Goal: Information Seeking & Learning: Compare options

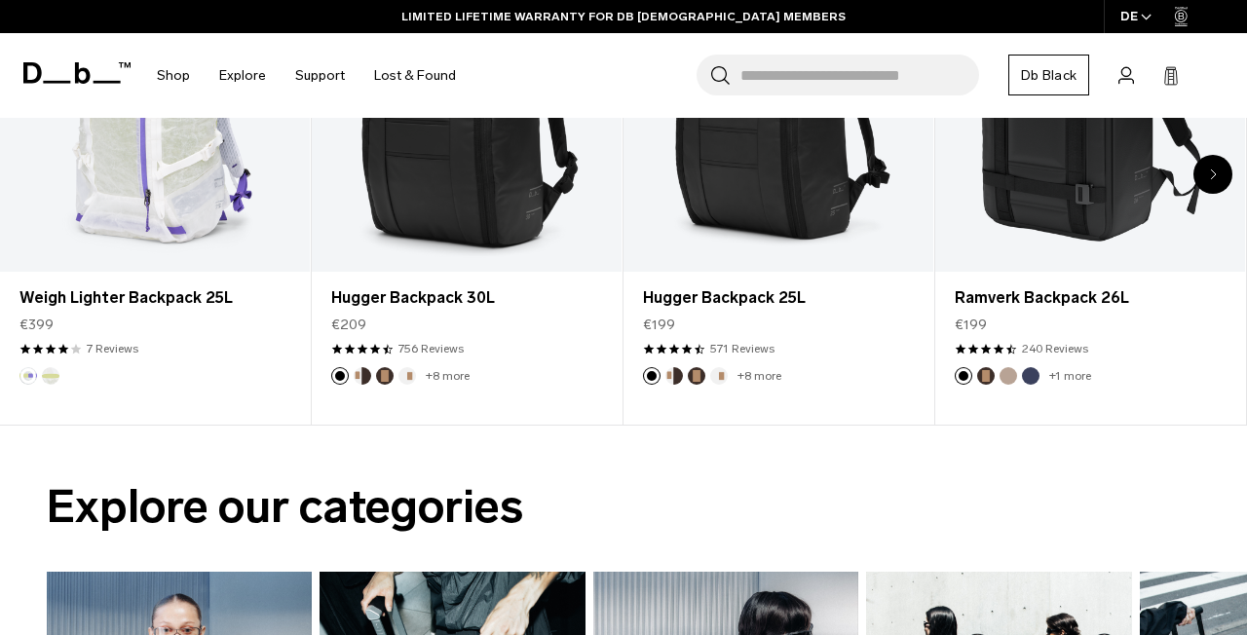
scroll to position [1192, 0]
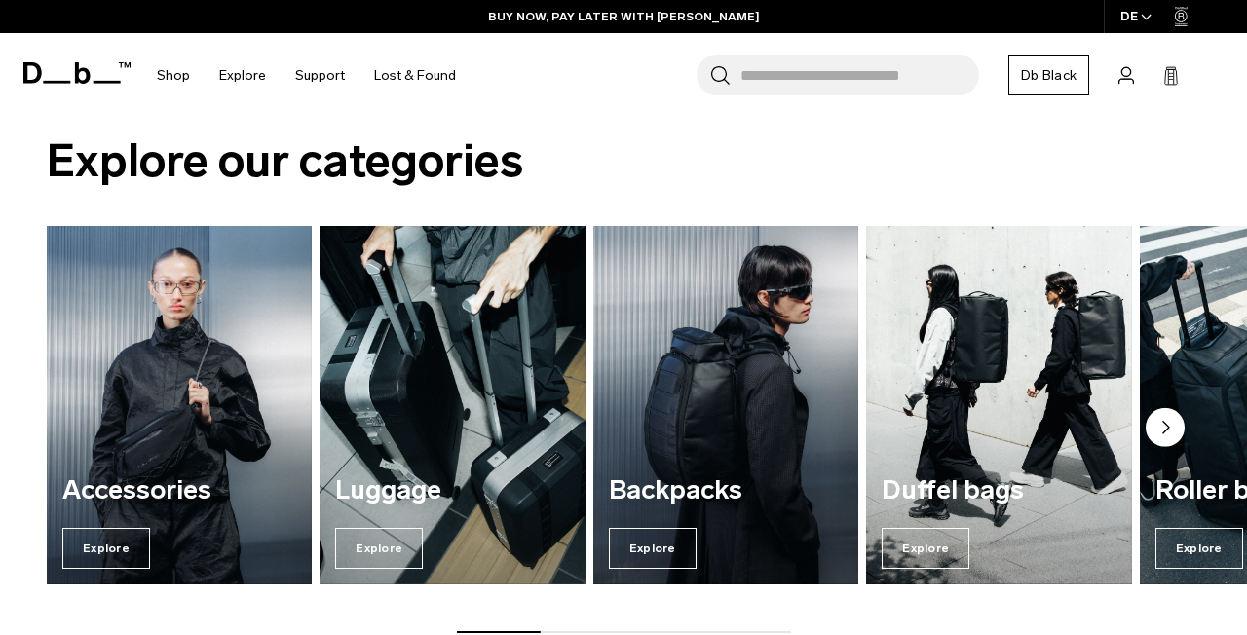
click at [1171, 435] on circle "Next slide" at bounding box center [1165, 427] width 39 height 39
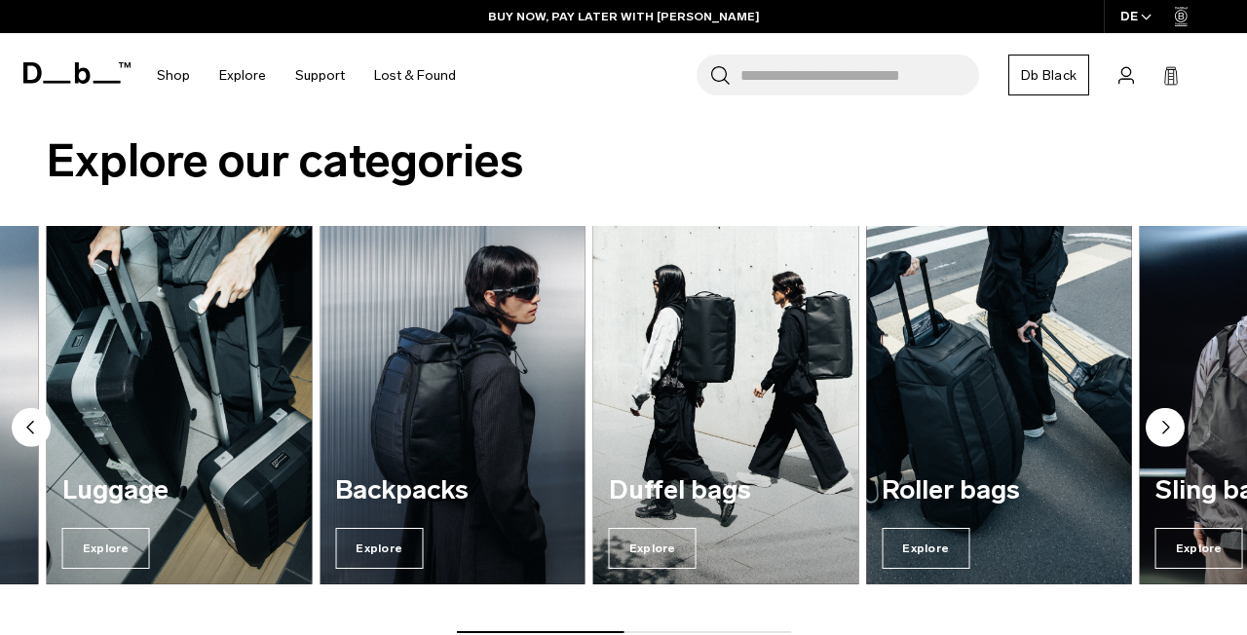
click at [1000, 429] on img "5 / 7" at bounding box center [999, 405] width 274 height 369
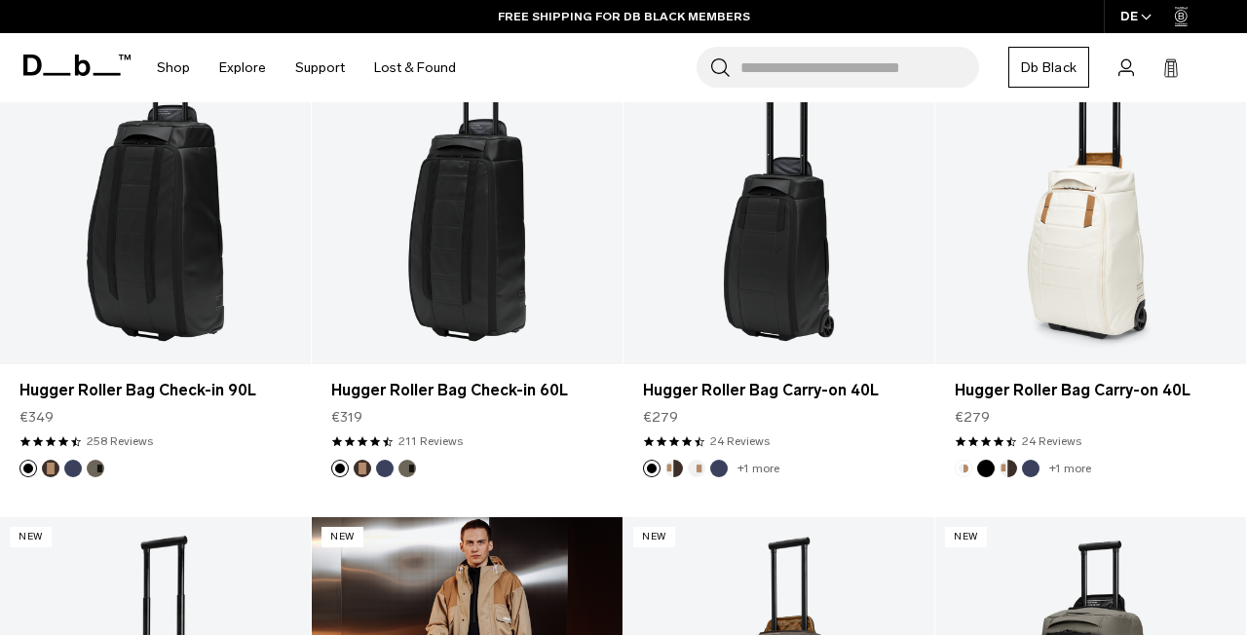
scroll to position [595, 0]
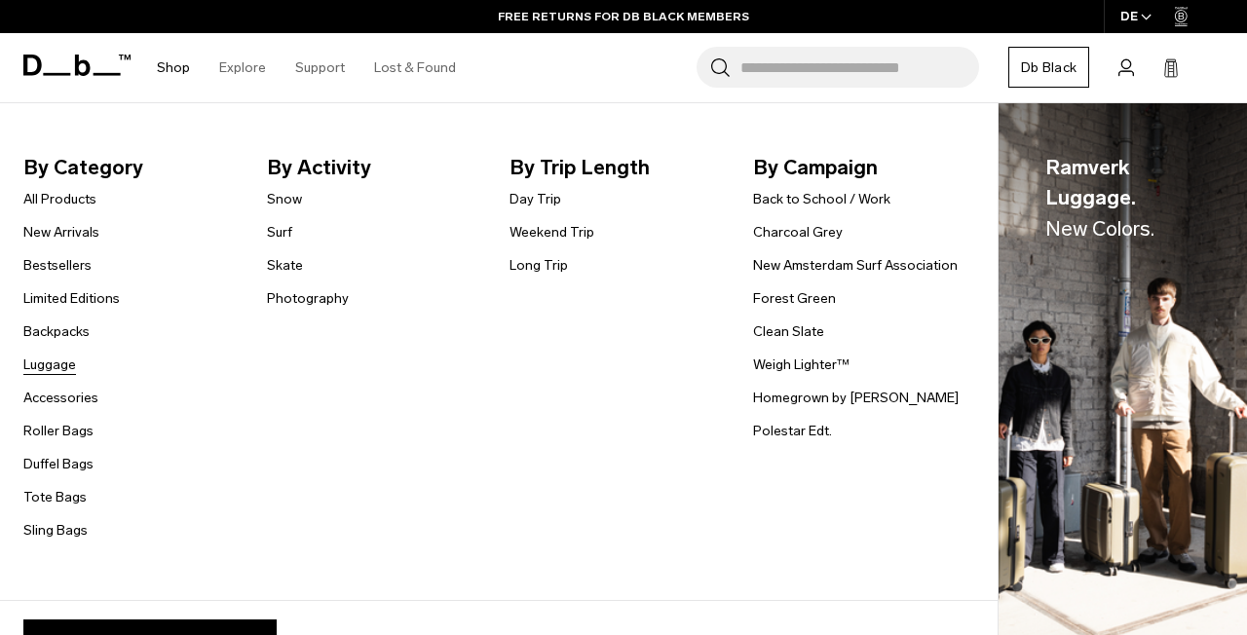
click at [58, 362] on link "Luggage" at bounding box center [49, 365] width 53 height 20
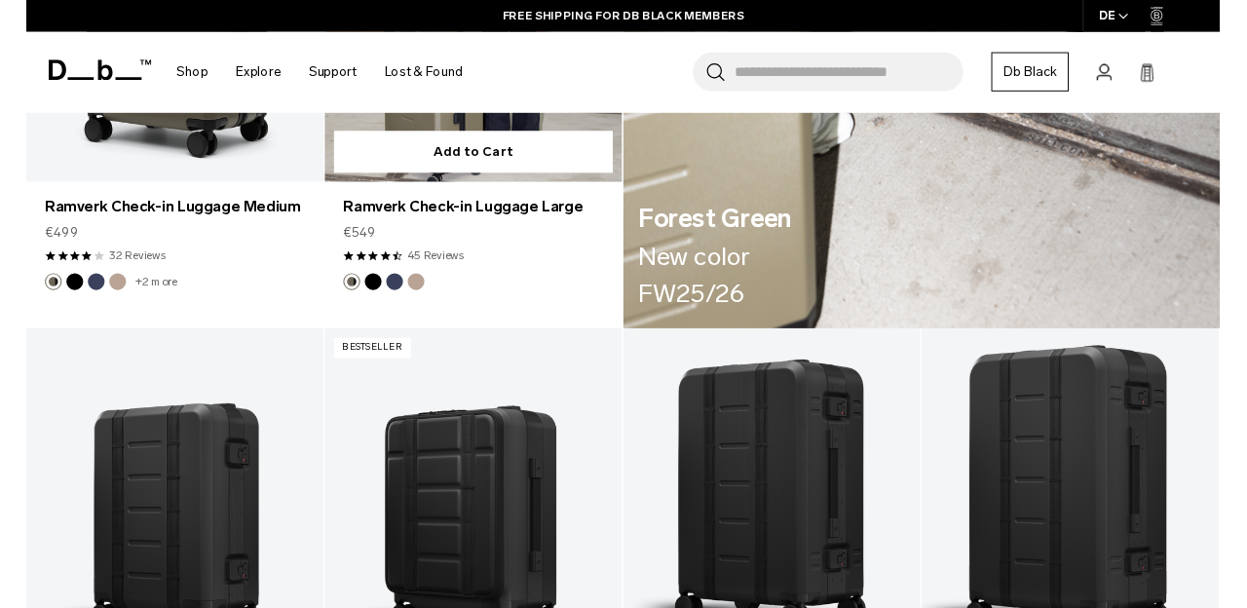
scroll to position [3423, 0]
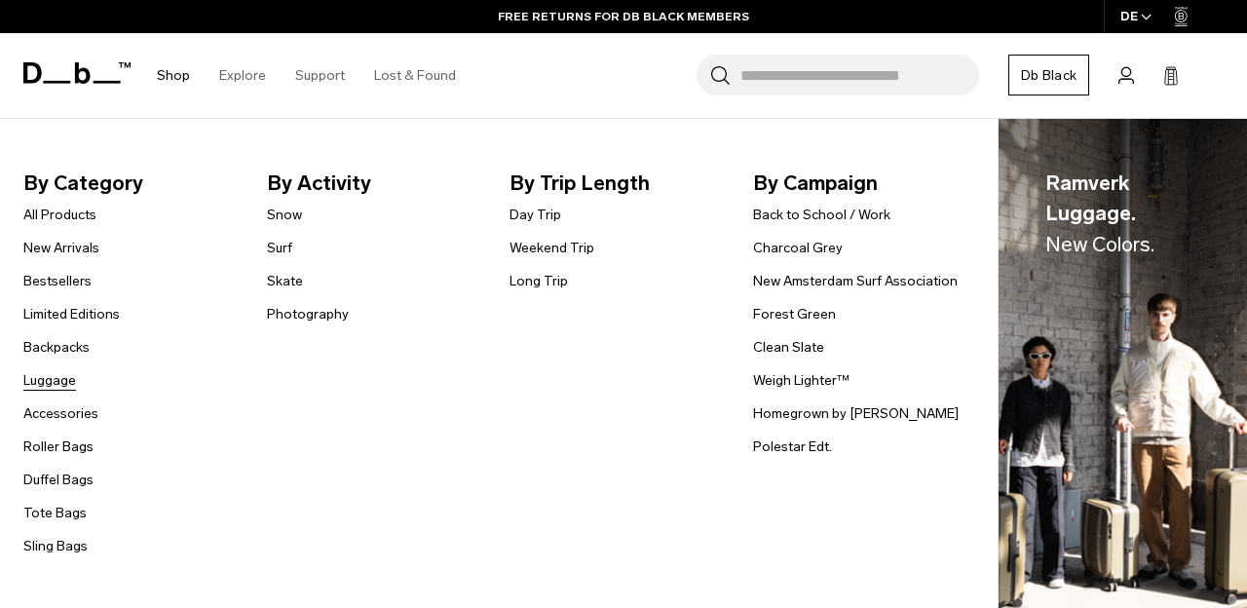
click at [49, 376] on link "Luggage" at bounding box center [49, 380] width 53 height 20
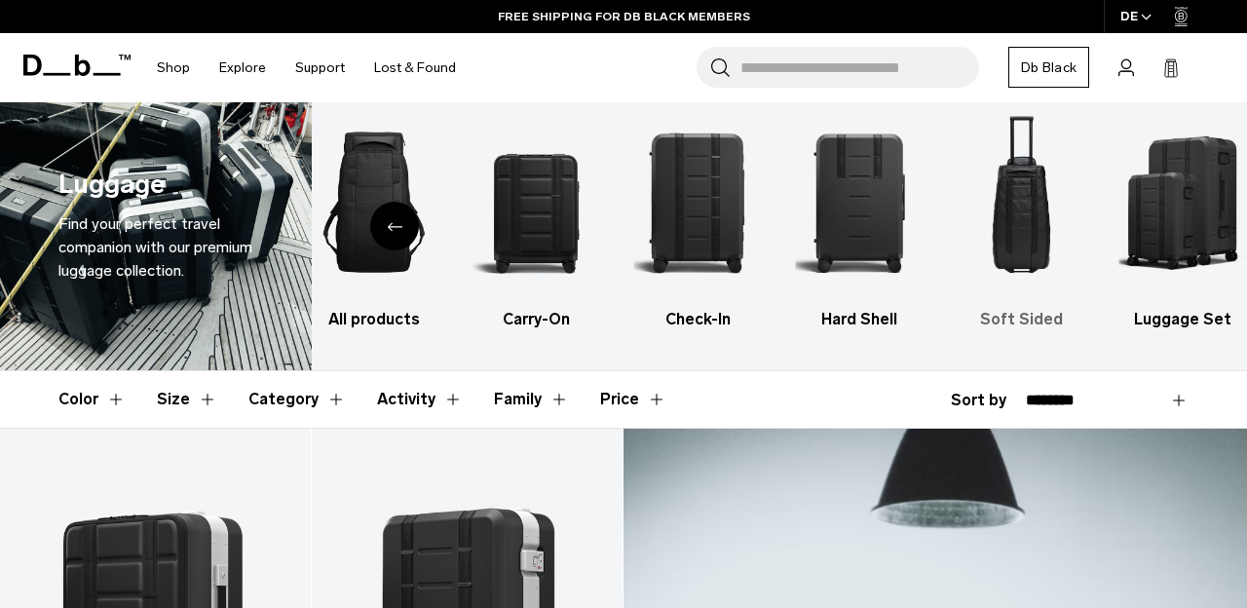
click at [1032, 222] on img "5 / 6" at bounding box center [1022, 202] width 128 height 192
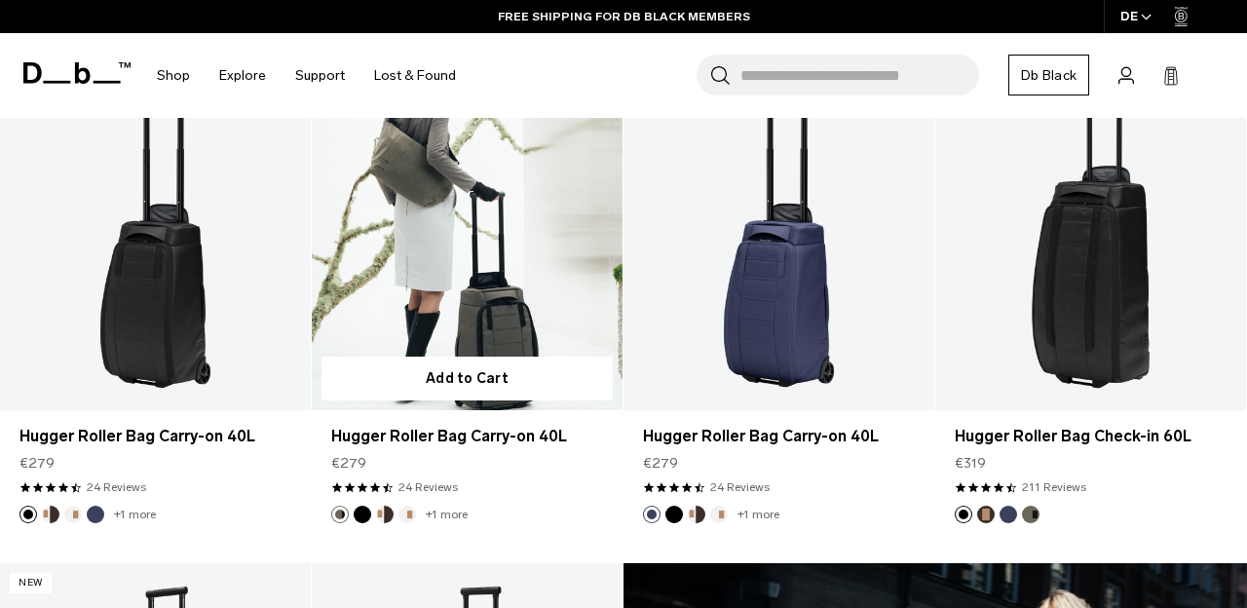
scroll to position [414, 0]
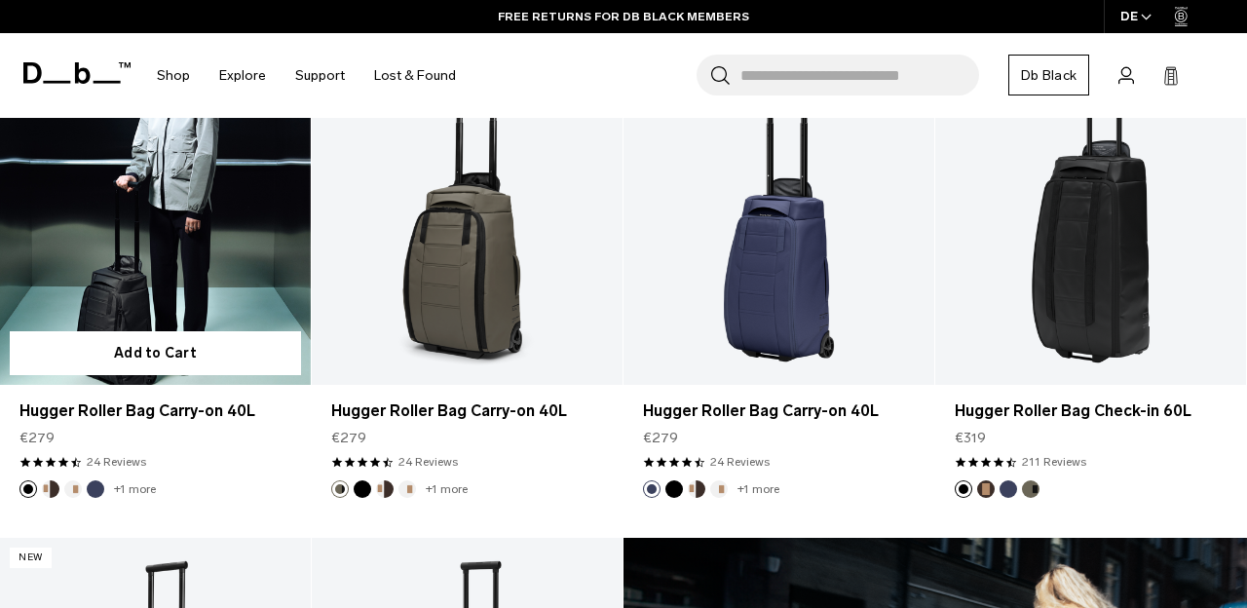
click at [246, 300] on link "Hugger Roller Bag Carry-on 40L" at bounding box center [155, 212] width 311 height 345
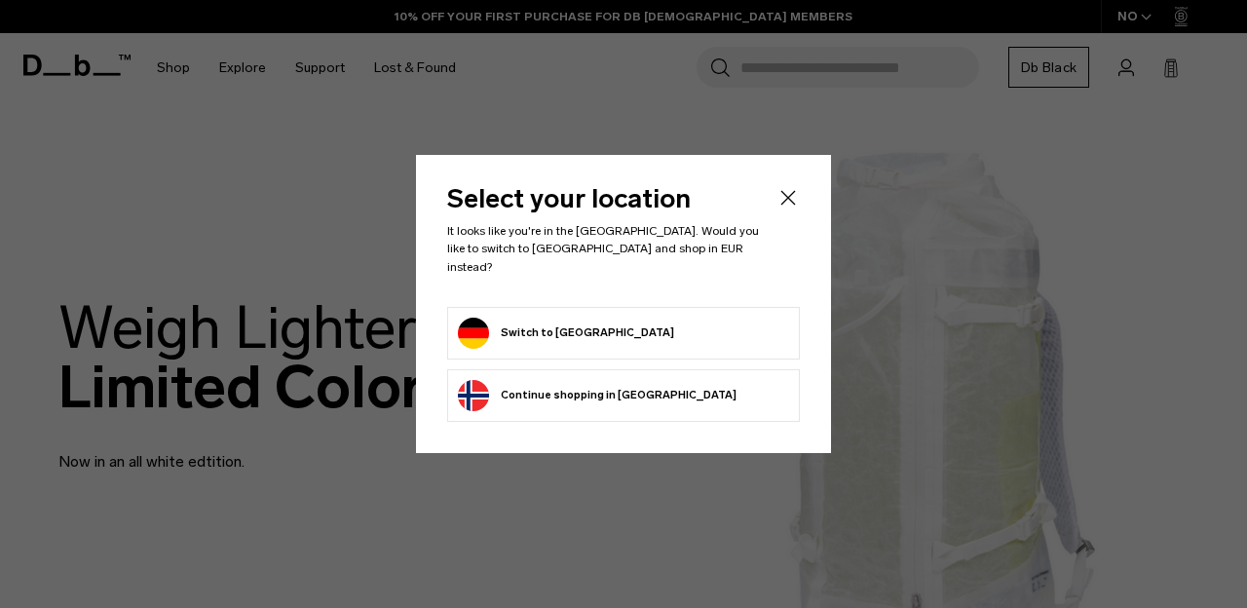
click at [535, 319] on button "Switch to [GEOGRAPHIC_DATA]" at bounding box center [566, 333] width 216 height 31
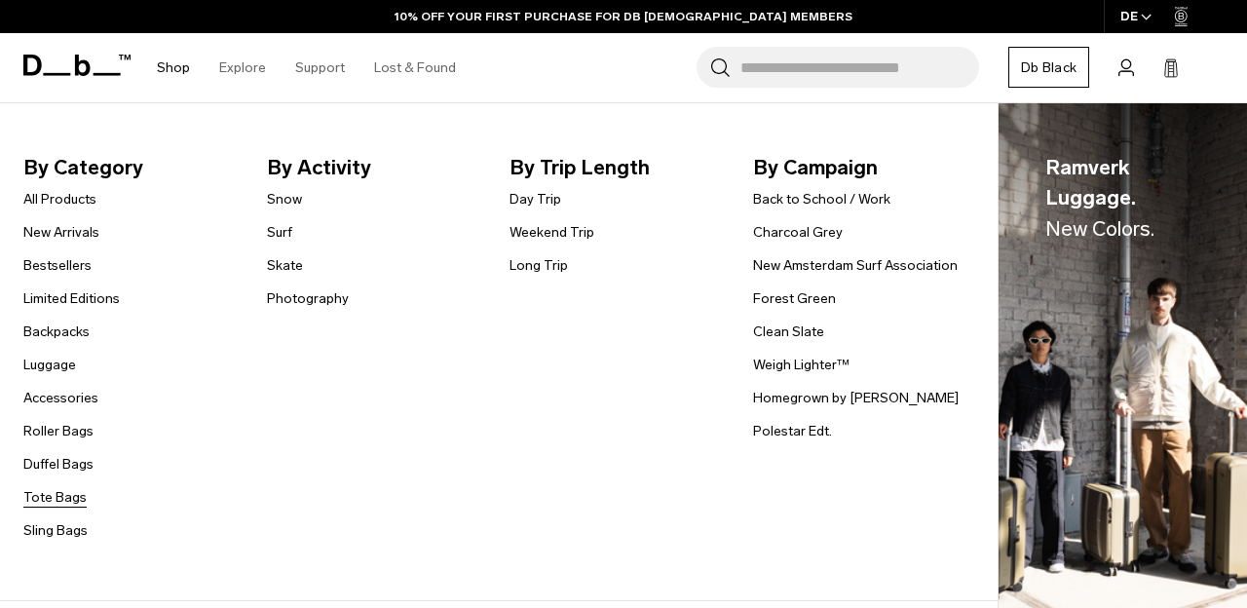
click at [61, 499] on link "Tote Bags" at bounding box center [54, 497] width 63 height 20
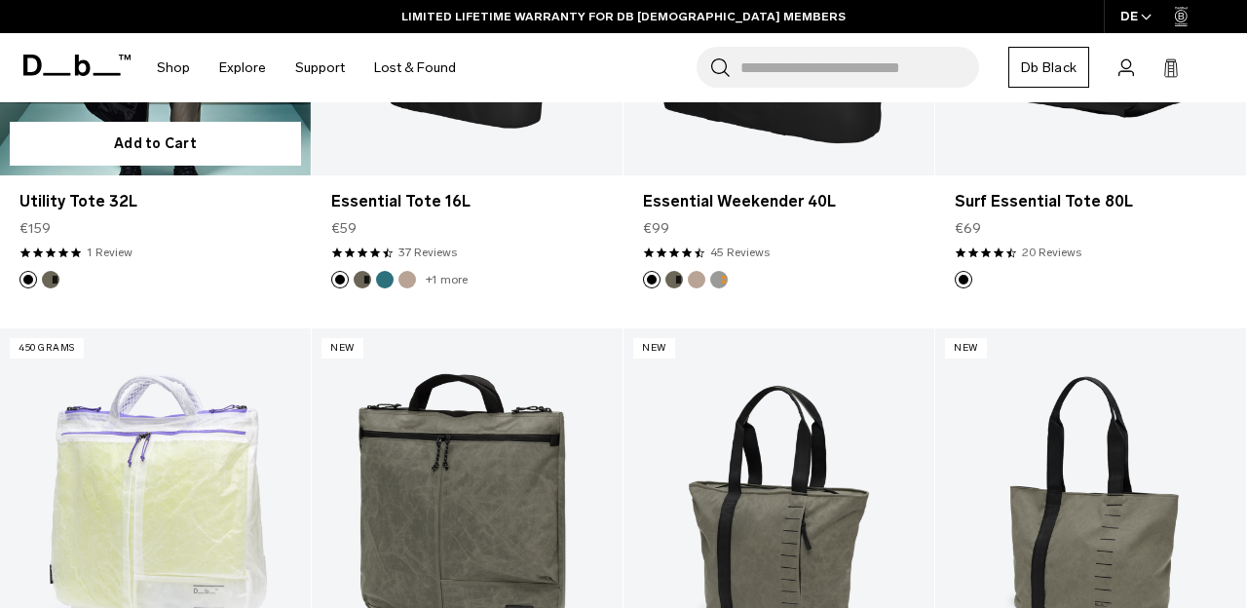
scroll to position [325, 0]
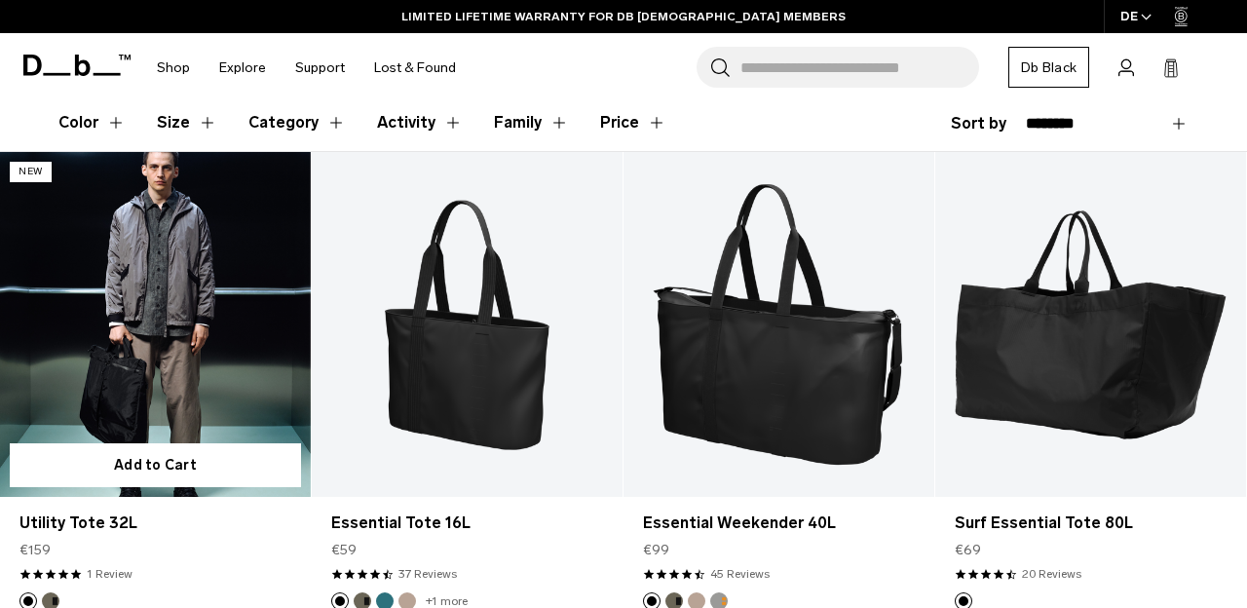
click at [196, 242] on link "Utility Tote 32L" at bounding box center [155, 324] width 311 height 345
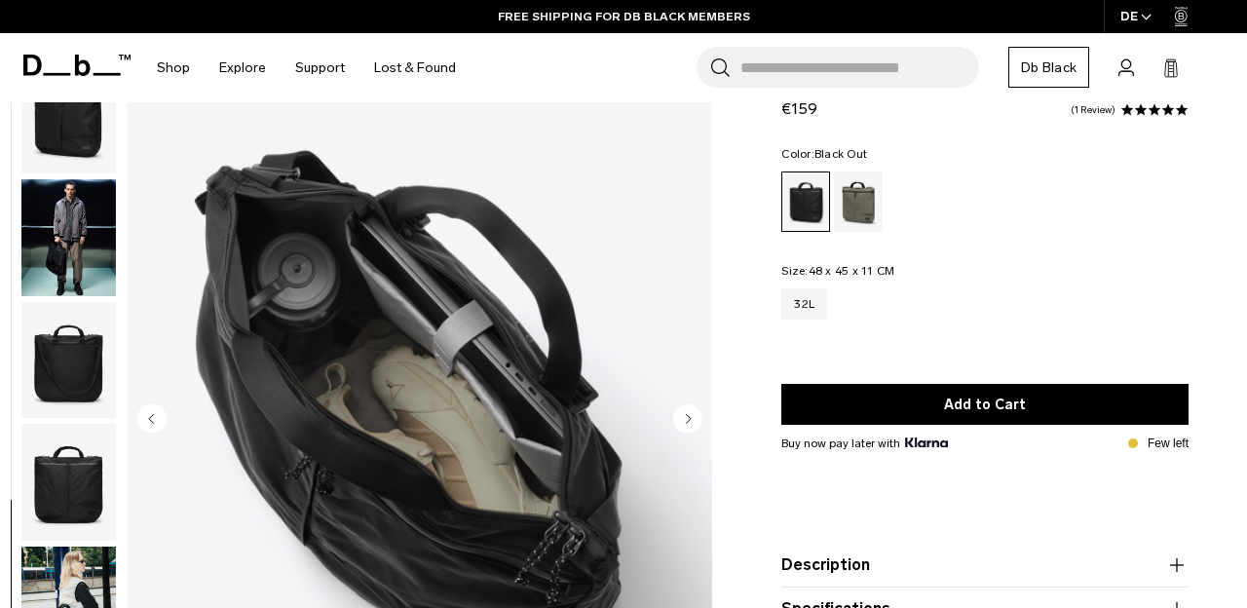
click at [102, 202] on img "button" at bounding box center [68, 237] width 95 height 117
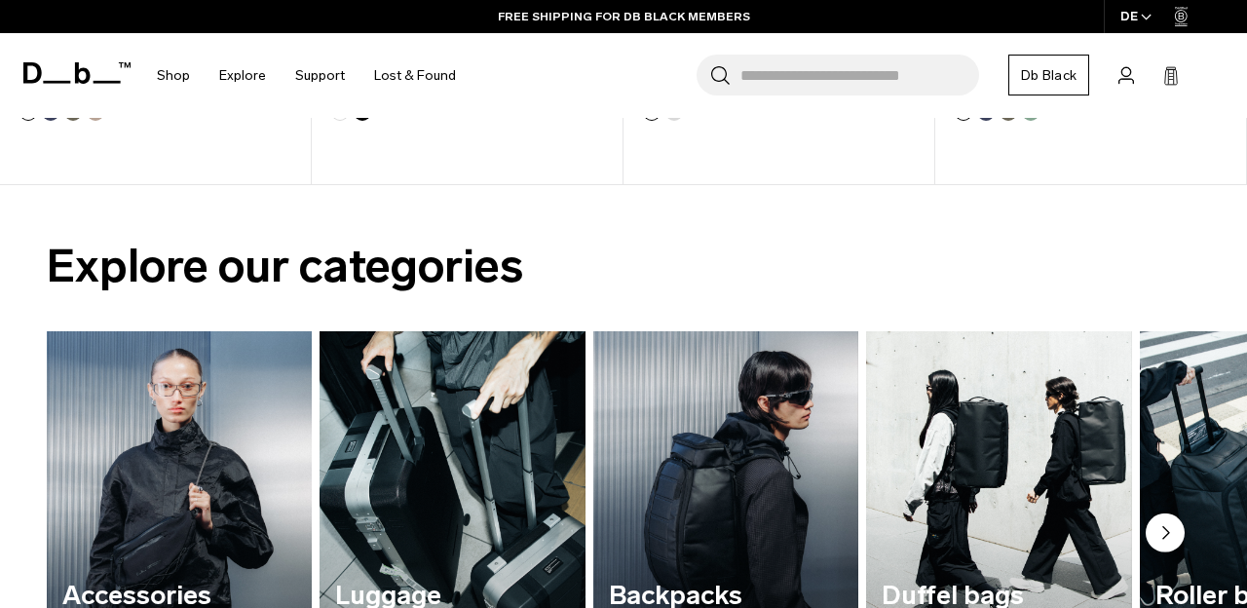
scroll to position [1262, 0]
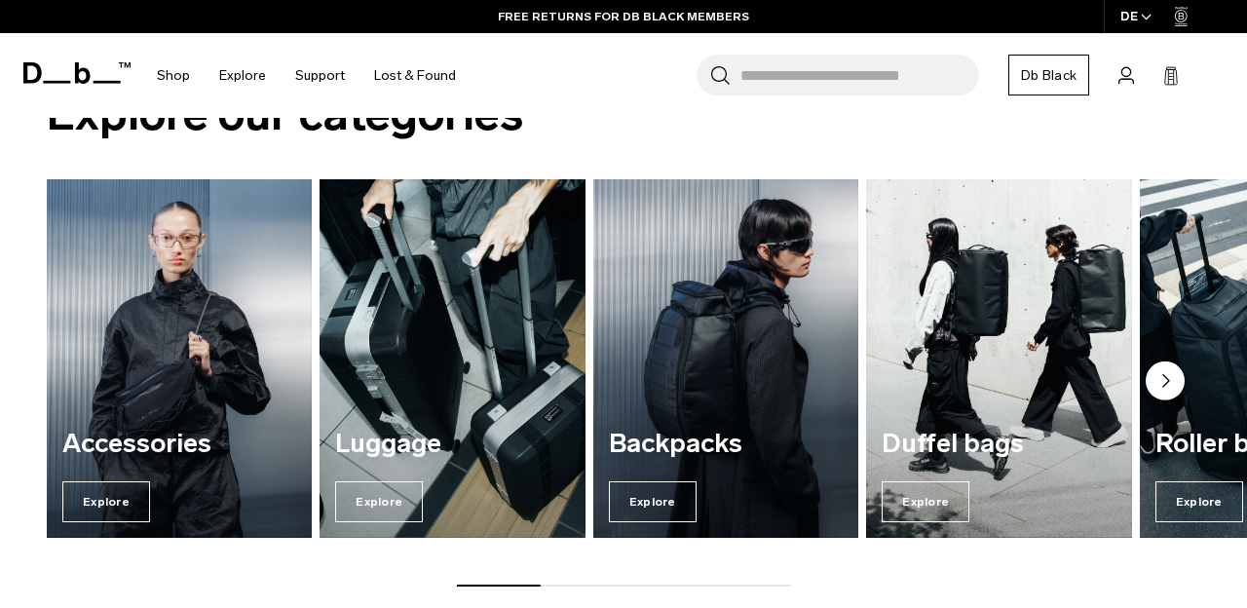
click at [1172, 378] on circle "Next slide" at bounding box center [1165, 381] width 39 height 39
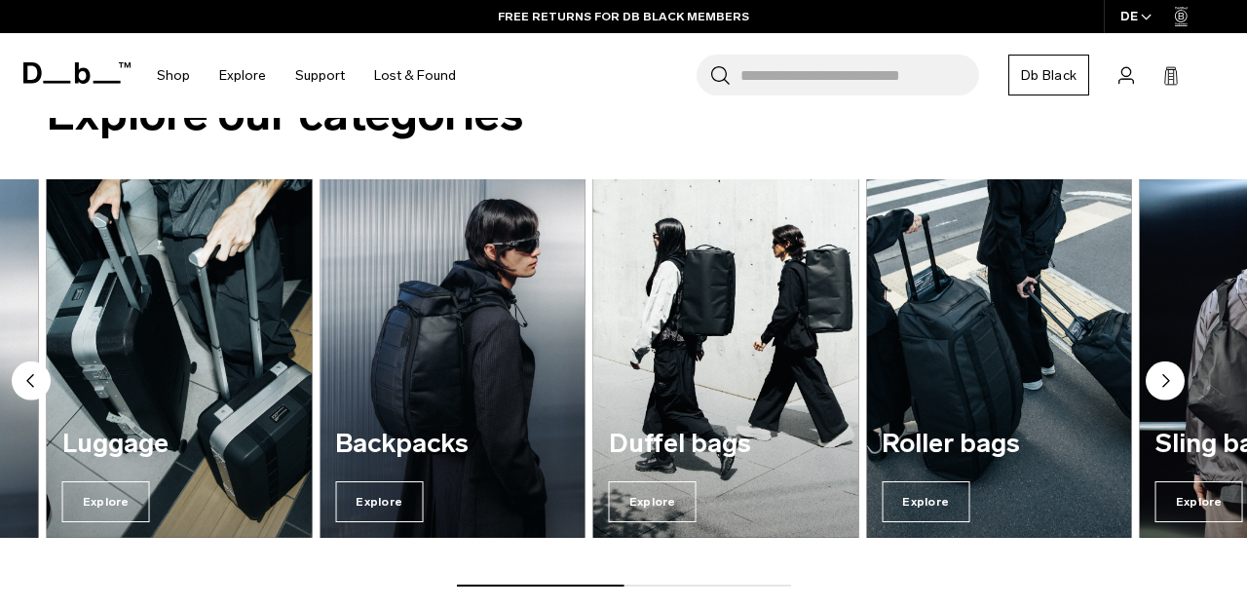
click at [1172, 378] on circle "Next slide" at bounding box center [1165, 381] width 39 height 39
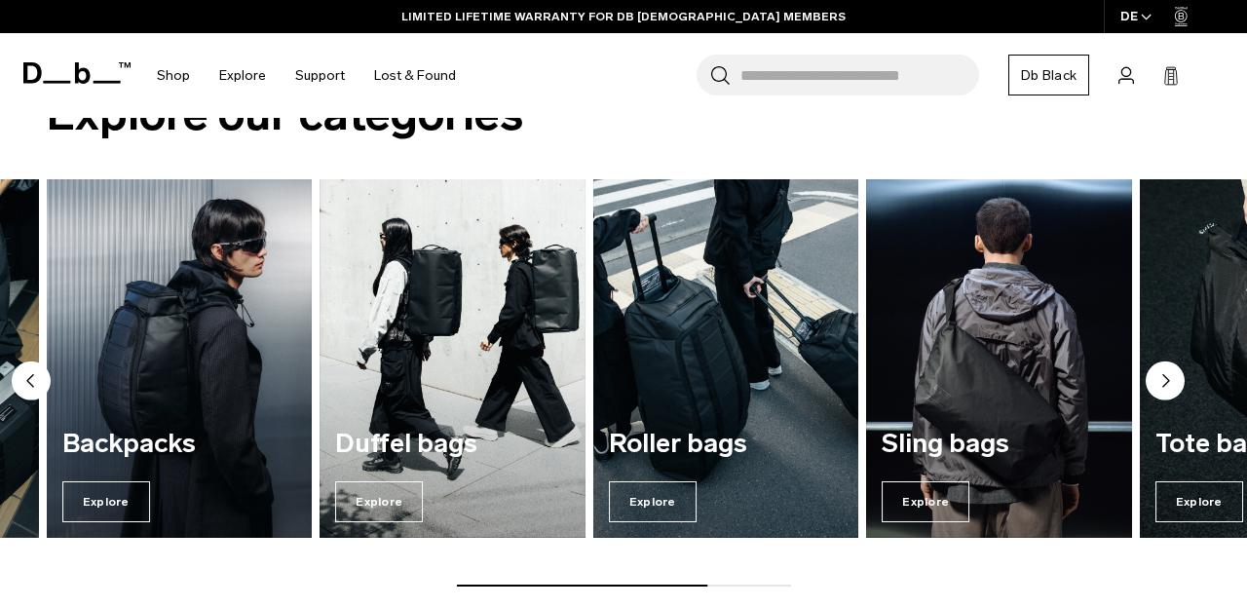
click at [1164, 376] on icon "Next slide" at bounding box center [1167, 381] width 6 height 12
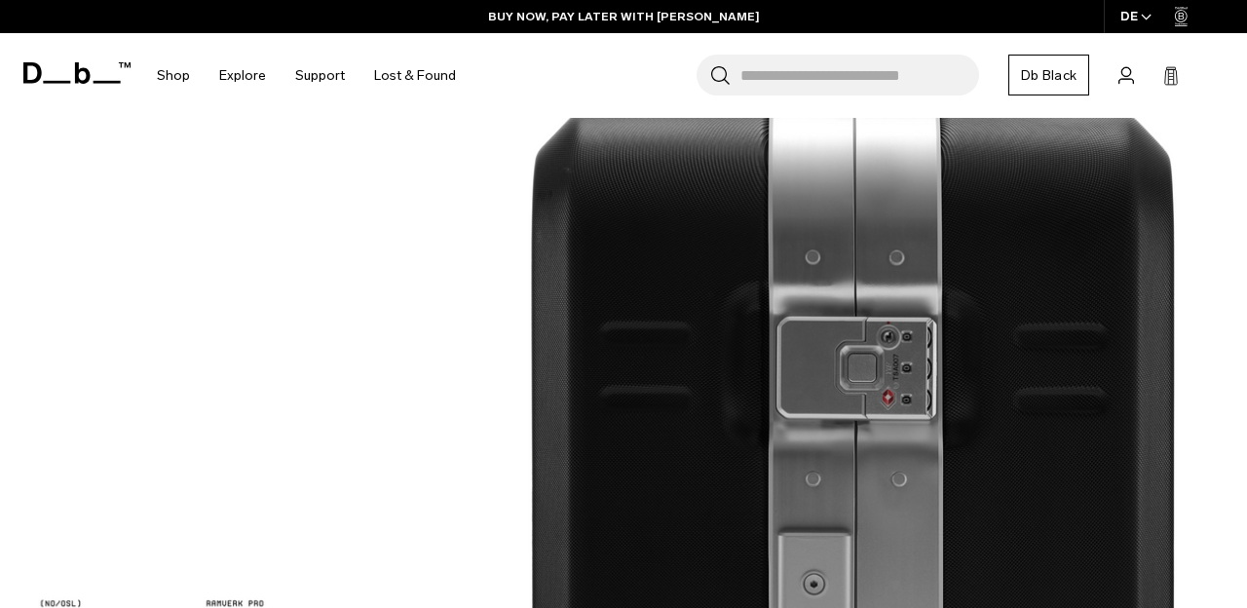
scroll to position [1865, 0]
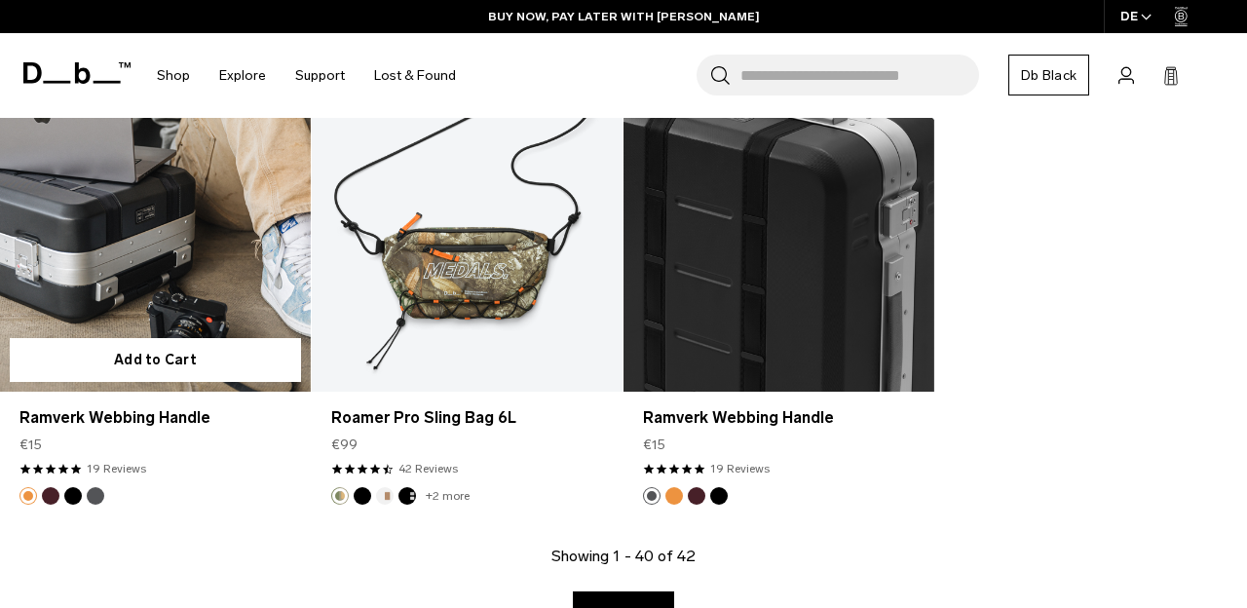
scroll to position [5310, 0]
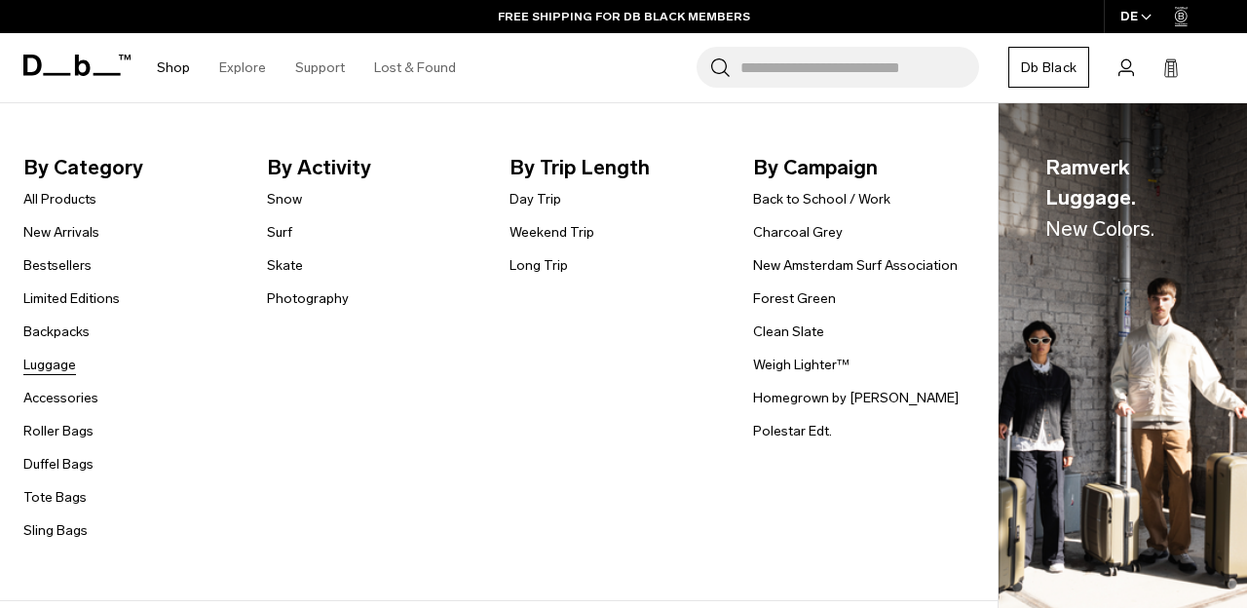
click at [56, 362] on link "Luggage" at bounding box center [49, 365] width 53 height 20
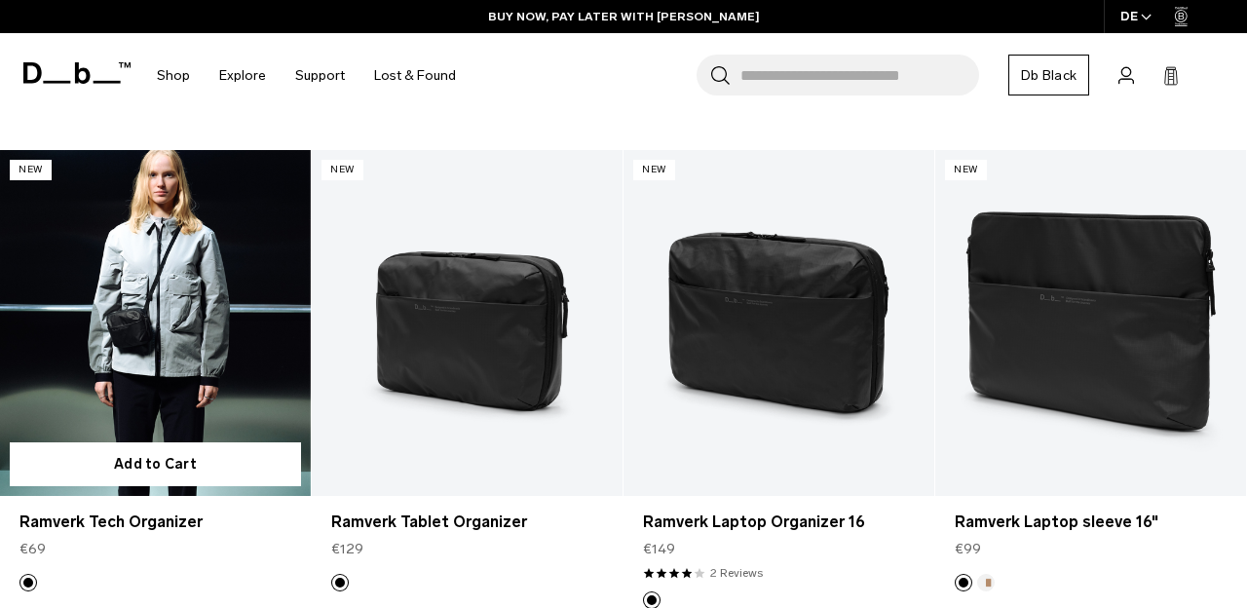
scroll to position [1847, 0]
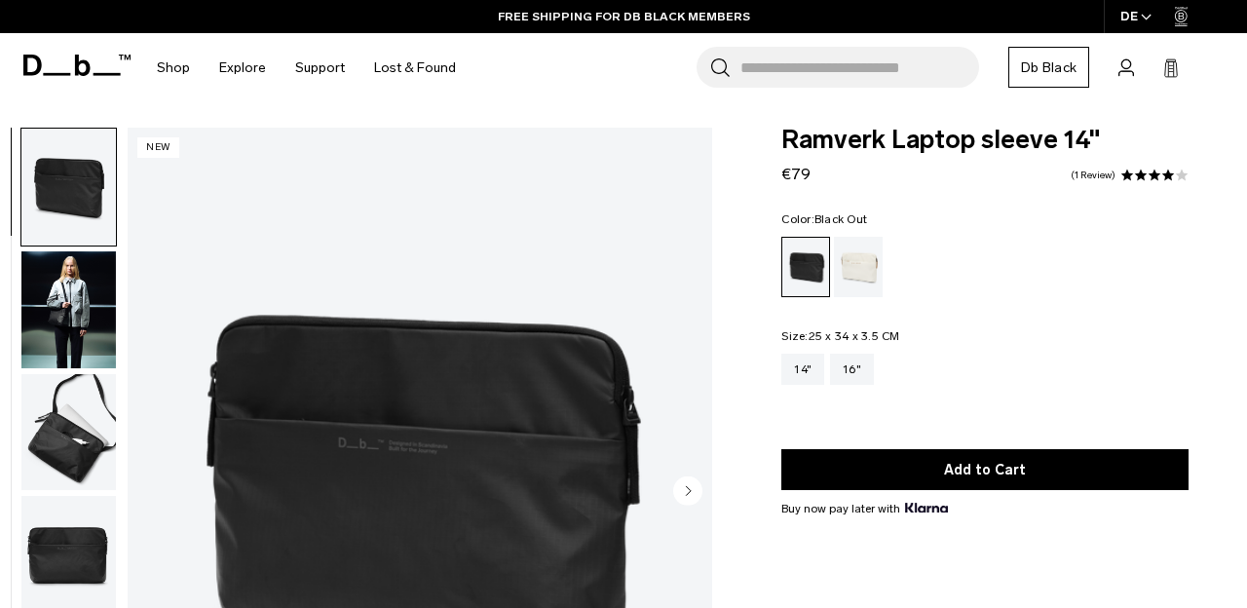
click at [72, 321] on img "button" at bounding box center [68, 309] width 95 height 117
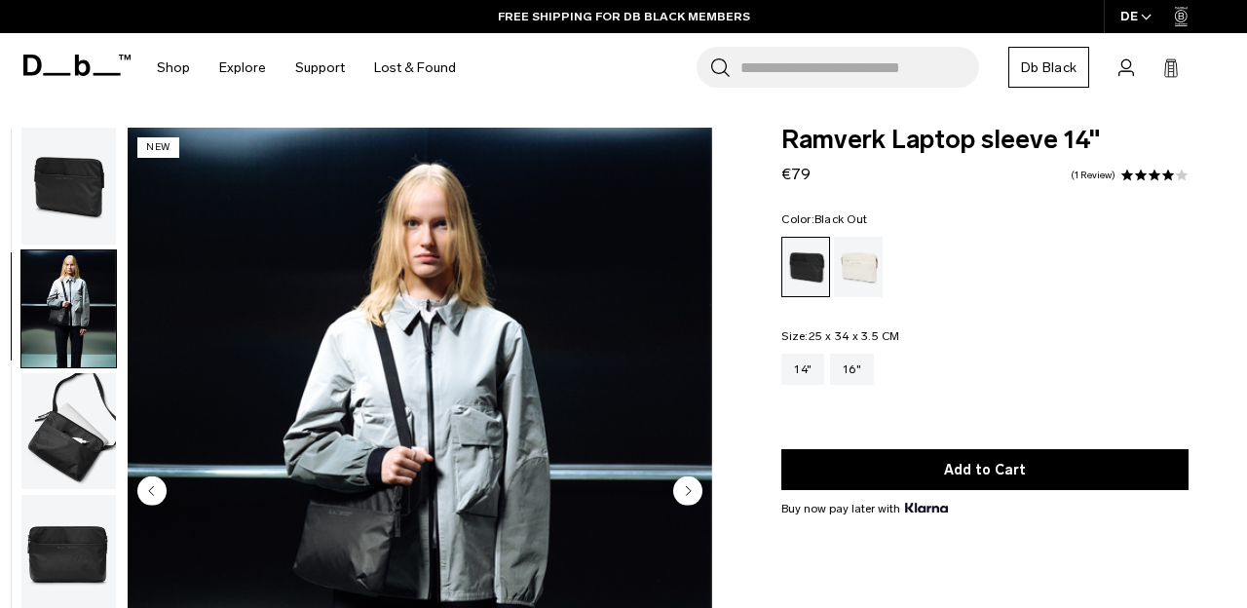
scroll to position [110, 0]
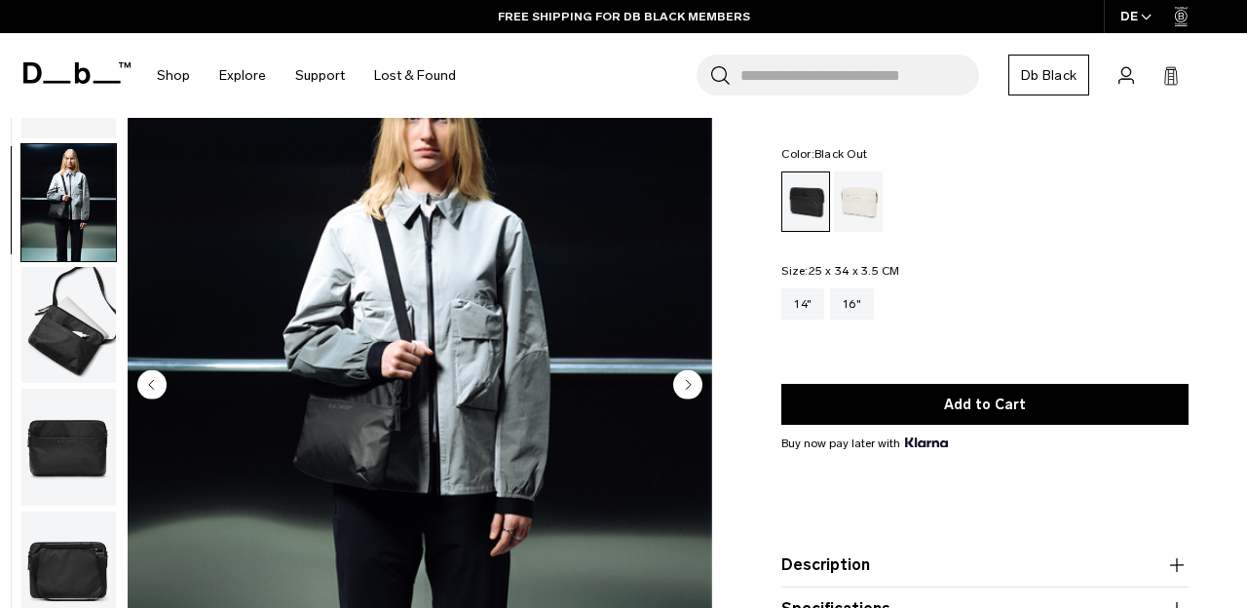
click at [93, 308] on img "button" at bounding box center [68, 325] width 95 height 117
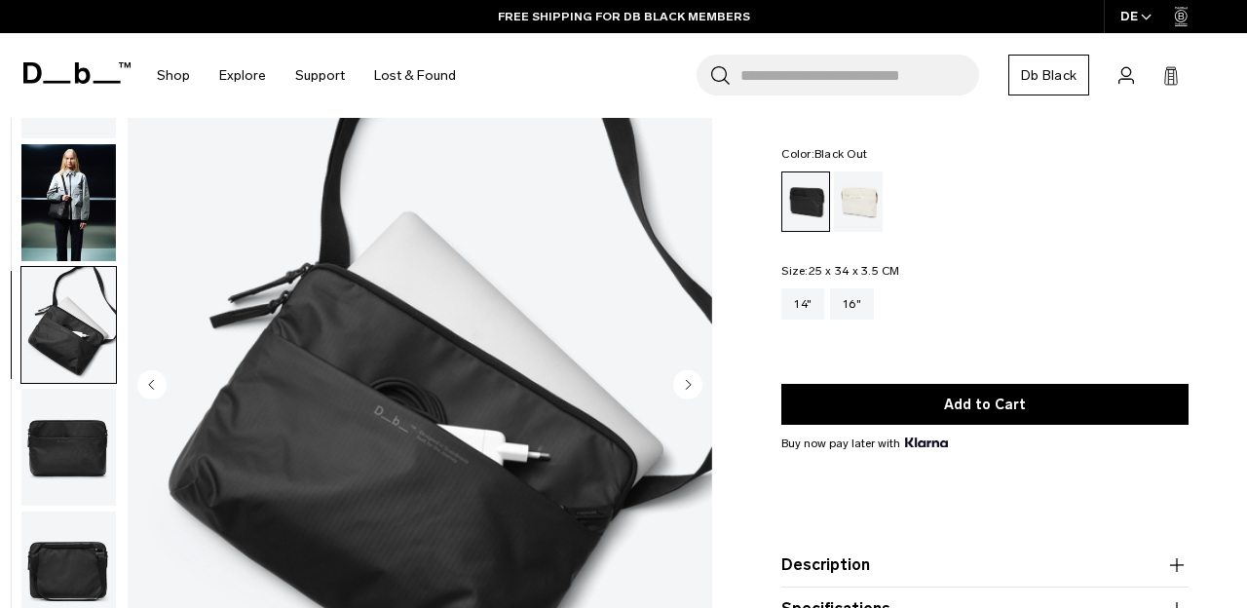
click at [72, 433] on img "button" at bounding box center [68, 447] width 95 height 117
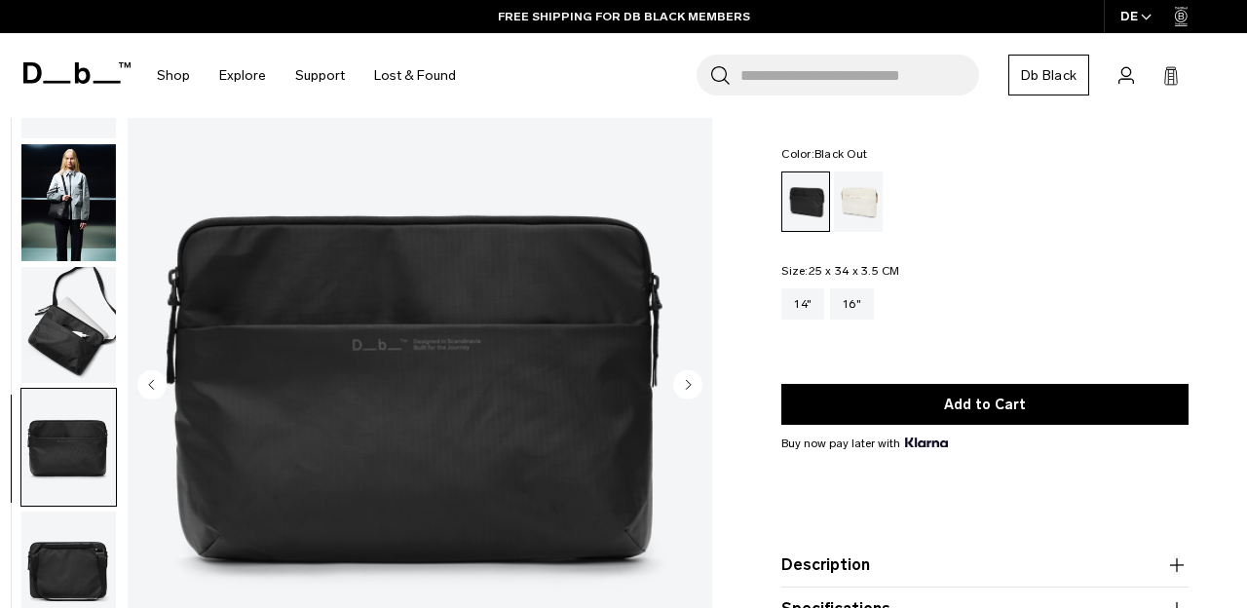
click at [91, 540] on img "button" at bounding box center [68, 570] width 95 height 117
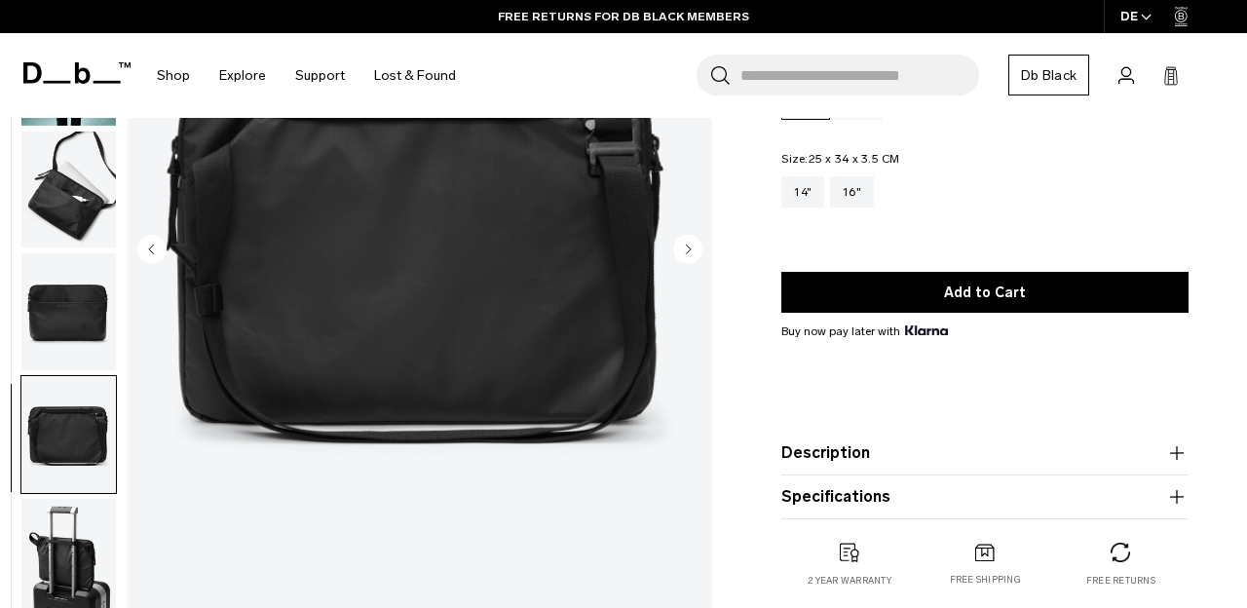
scroll to position [247, 0]
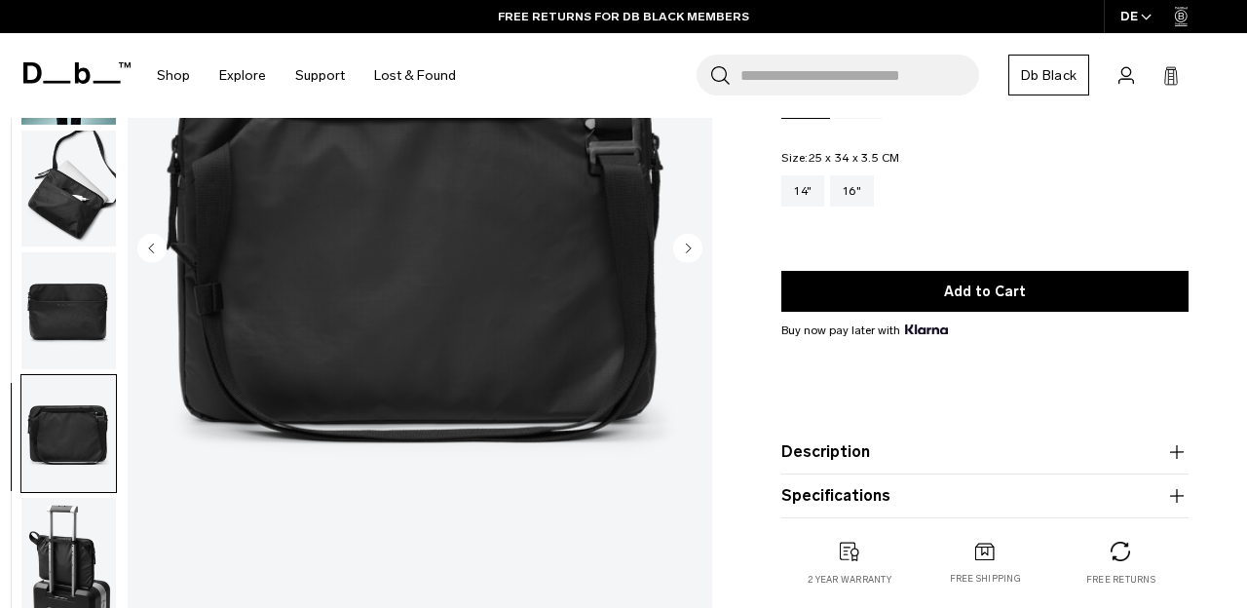
click at [81, 517] on img "button" at bounding box center [68, 556] width 95 height 117
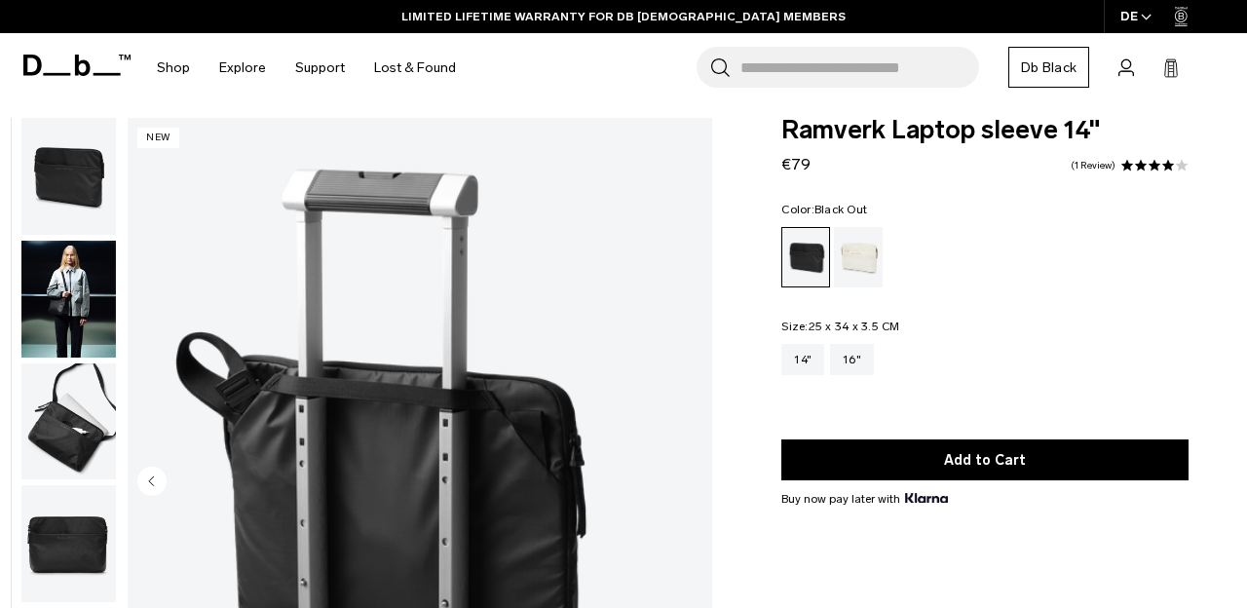
scroll to position [37, 0]
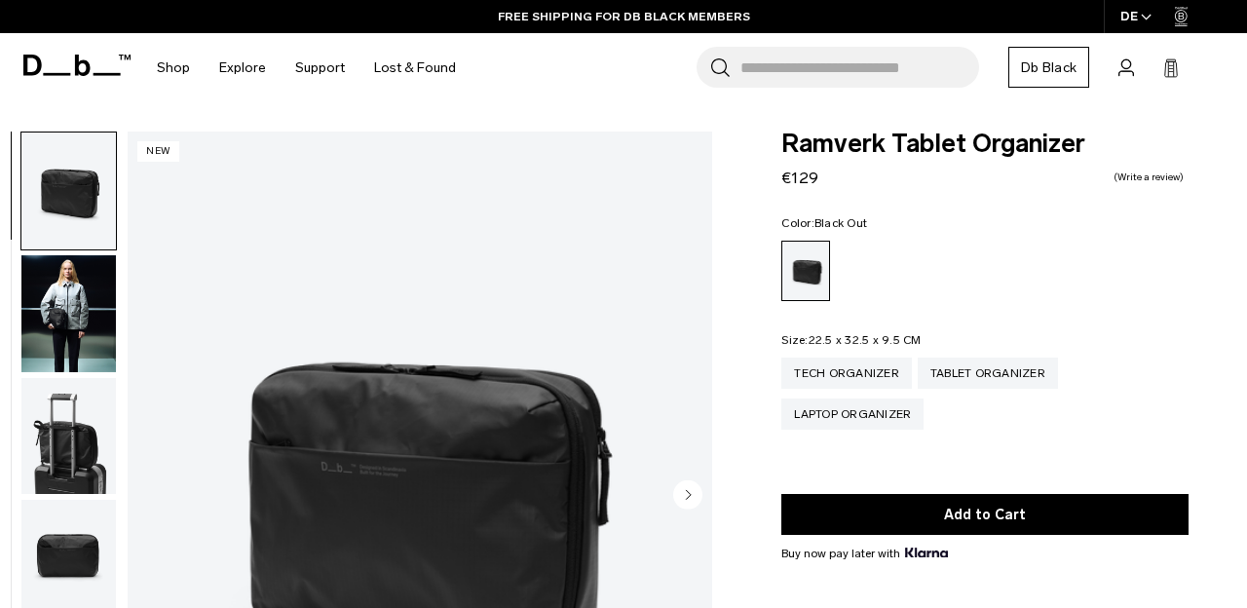
scroll to position [57, 0]
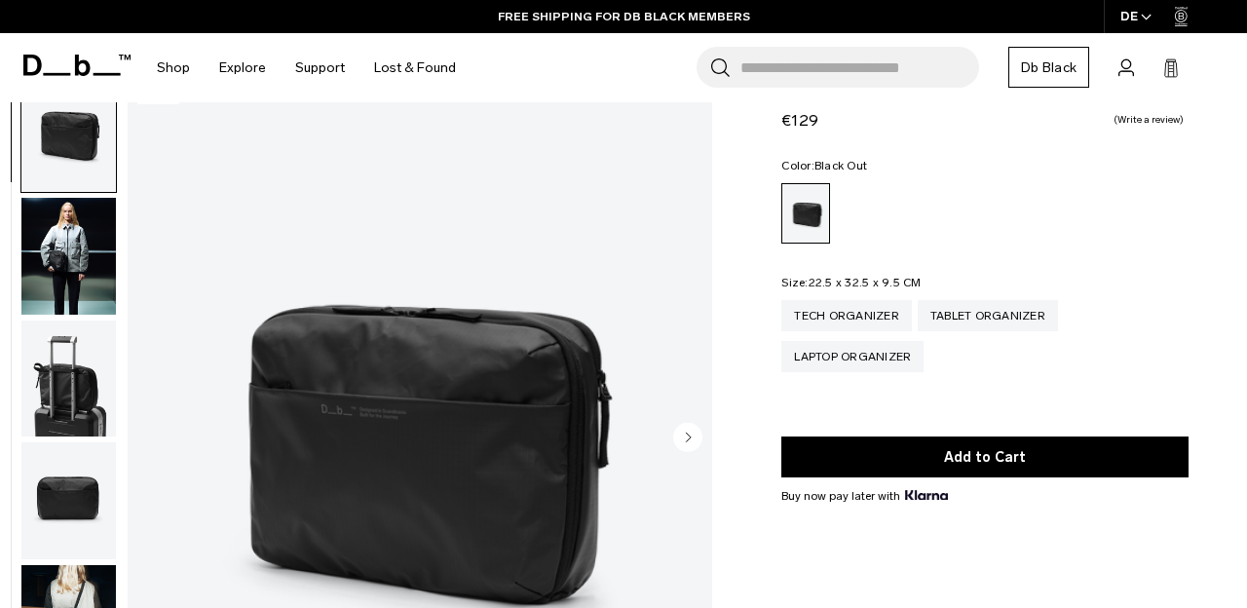
click at [84, 369] on img "button" at bounding box center [68, 379] width 95 height 117
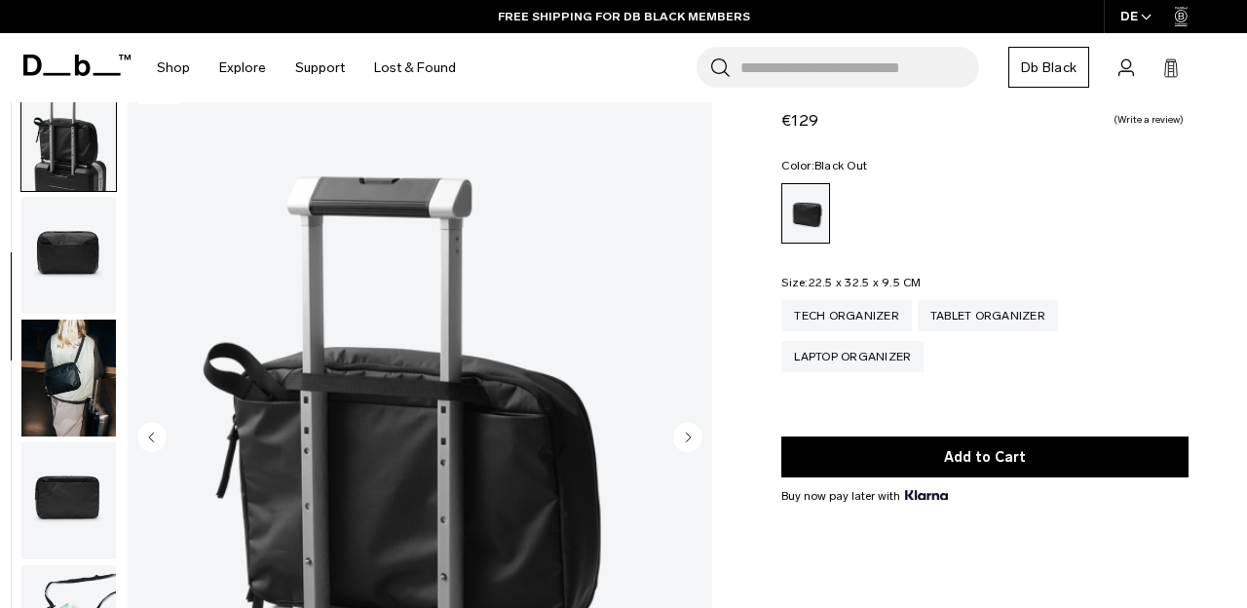
click at [84, 369] on img "button" at bounding box center [68, 378] width 95 height 117
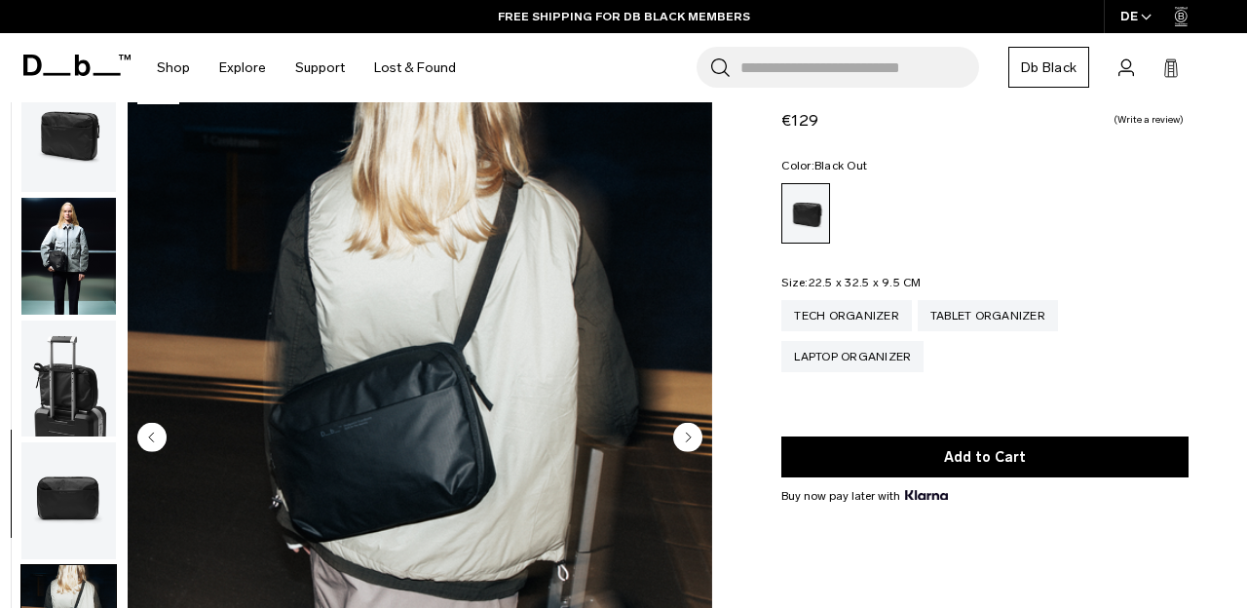
scroll to position [0, 0]
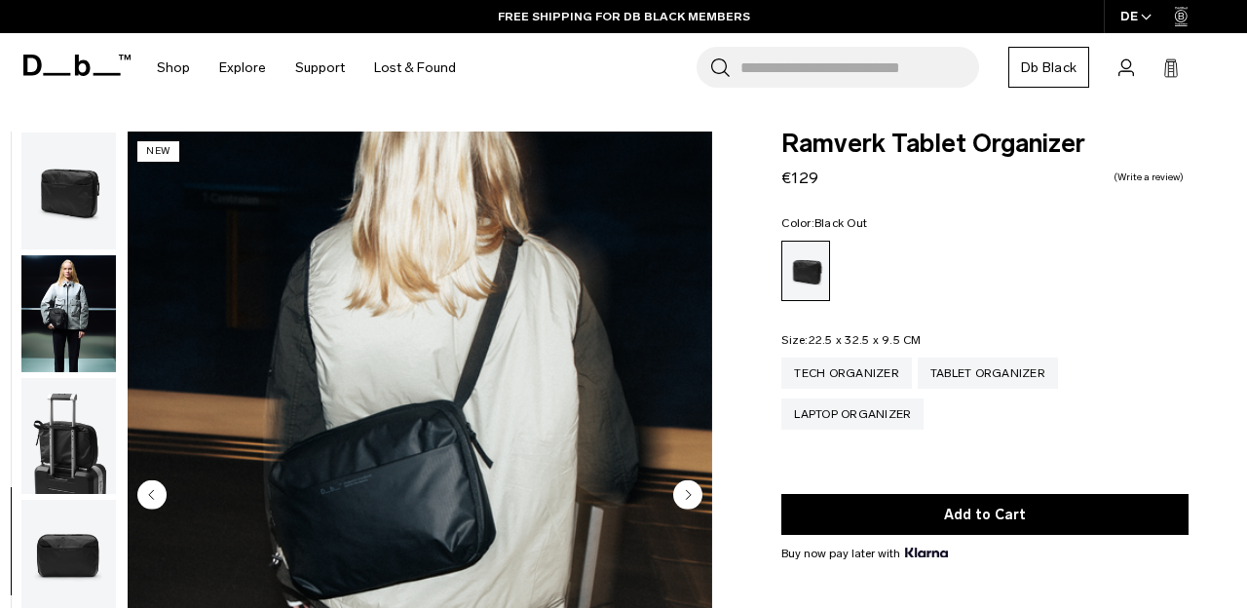
click at [82, 205] on img "button" at bounding box center [68, 191] width 95 height 117
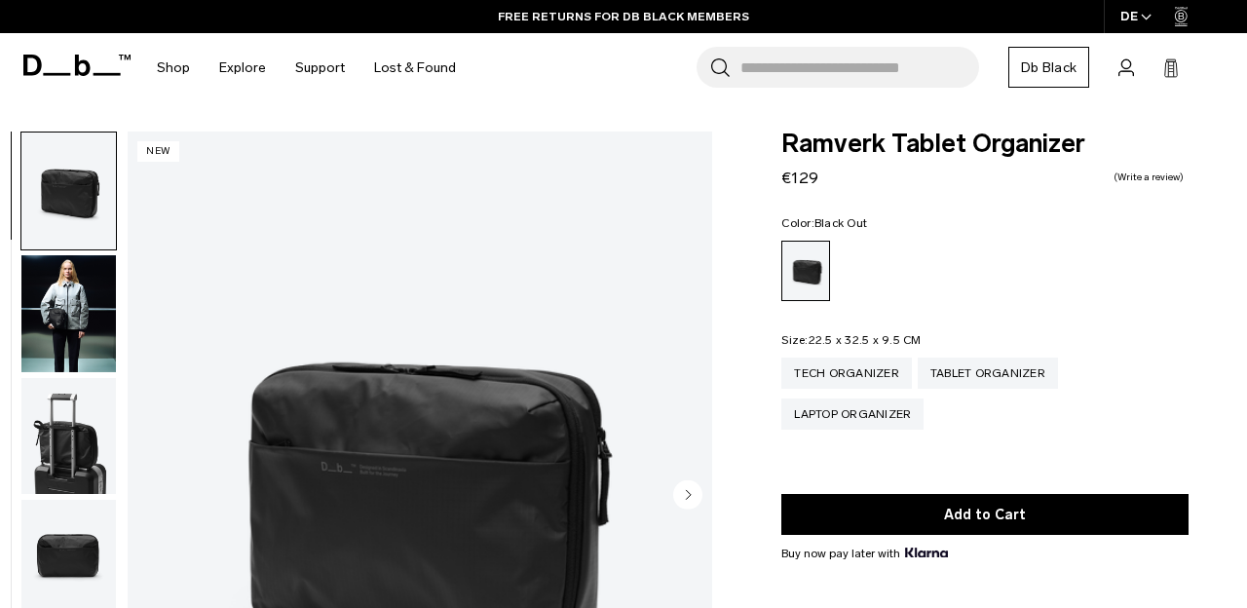
click at [77, 341] on img "button" at bounding box center [68, 313] width 95 height 117
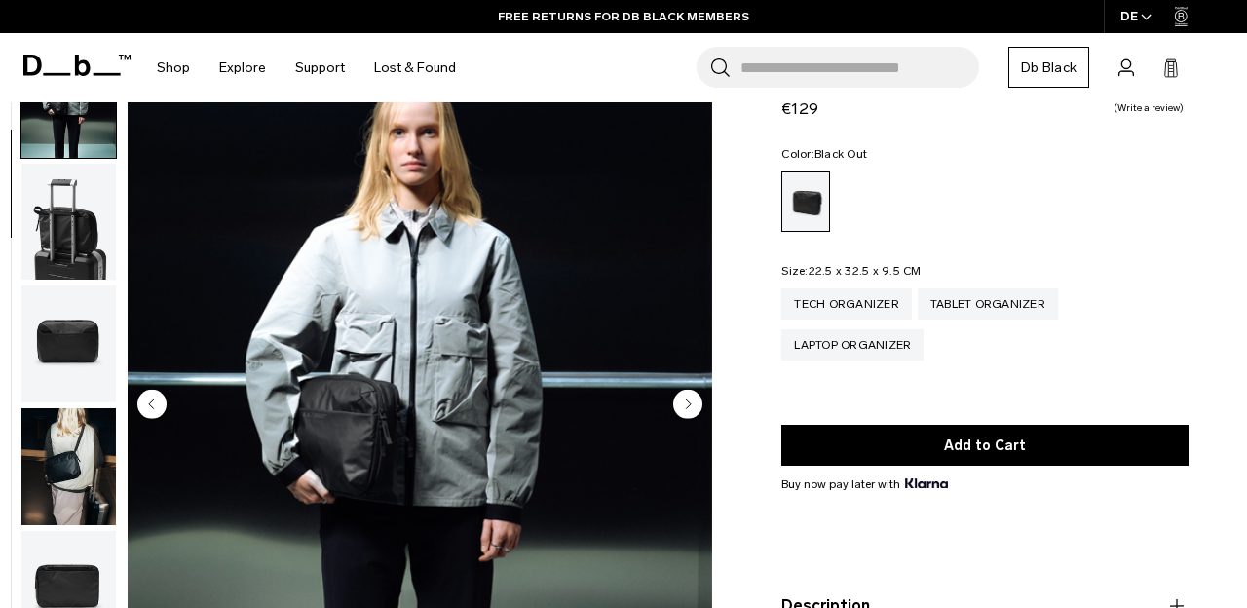
scroll to position [92, 0]
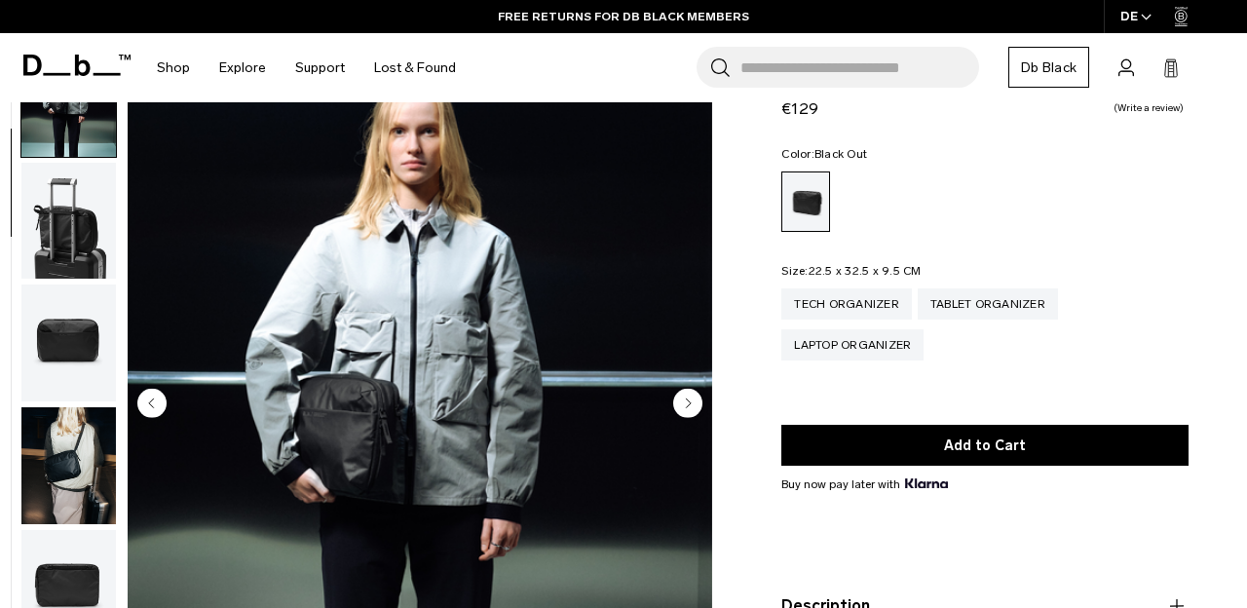
click at [691, 402] on circle "Next slide" at bounding box center [687, 403] width 29 height 29
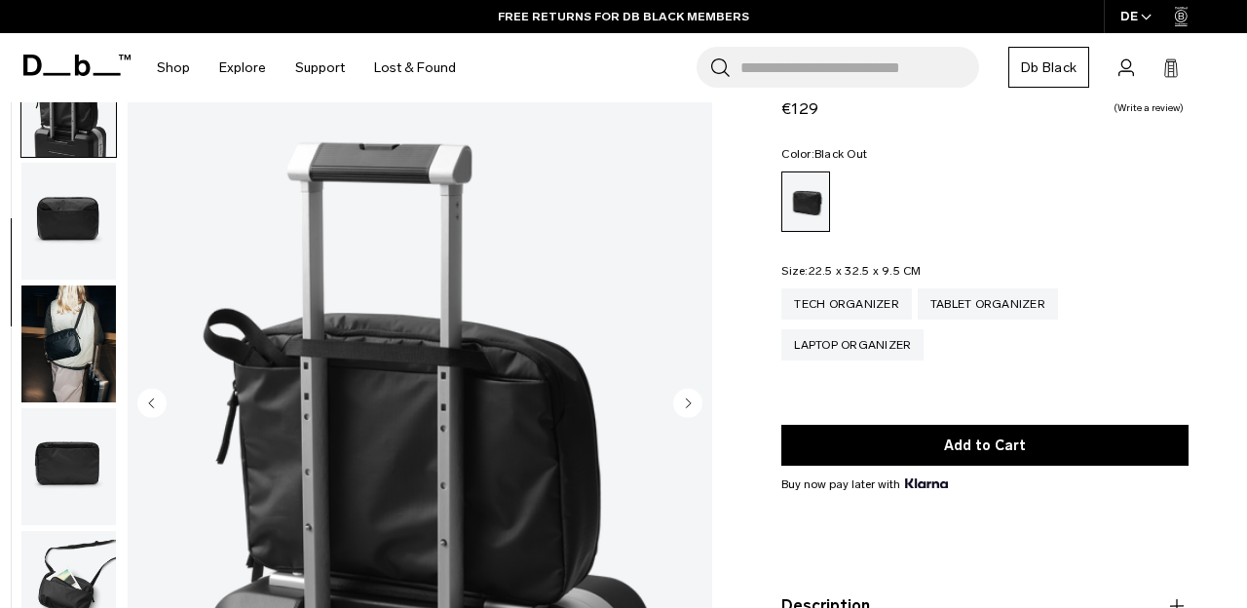
click at [691, 402] on circle "Next slide" at bounding box center [687, 403] width 29 height 29
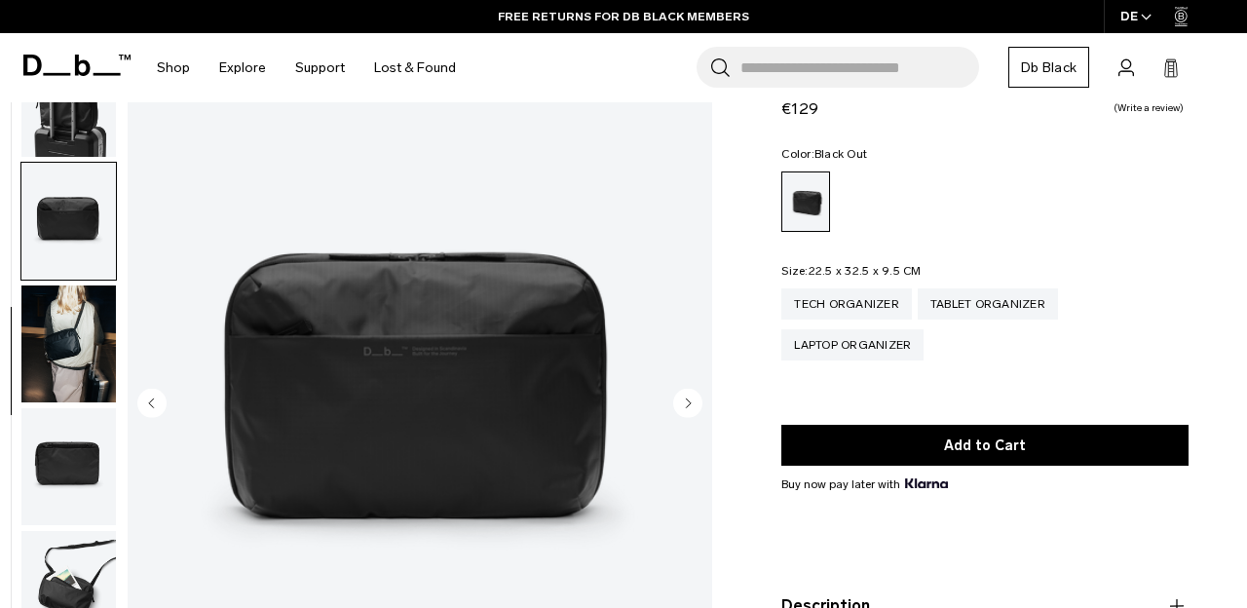
scroll to position [257, 0]
click at [691, 402] on circle "Next slide" at bounding box center [687, 403] width 29 height 29
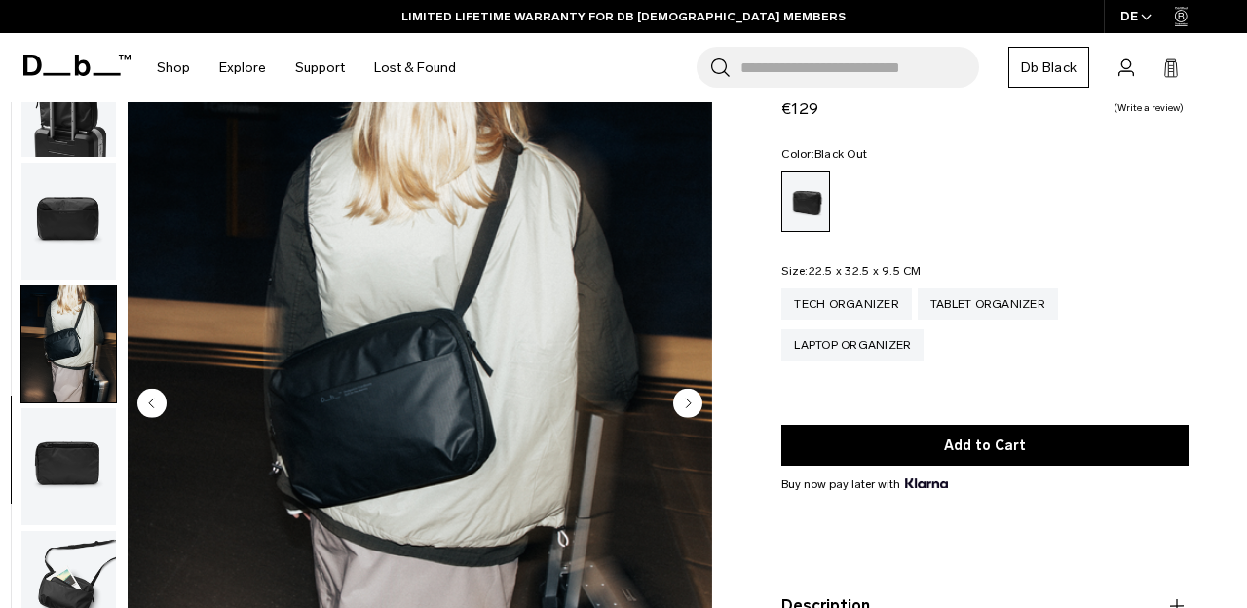
click at [691, 402] on circle "Next slide" at bounding box center [687, 403] width 29 height 29
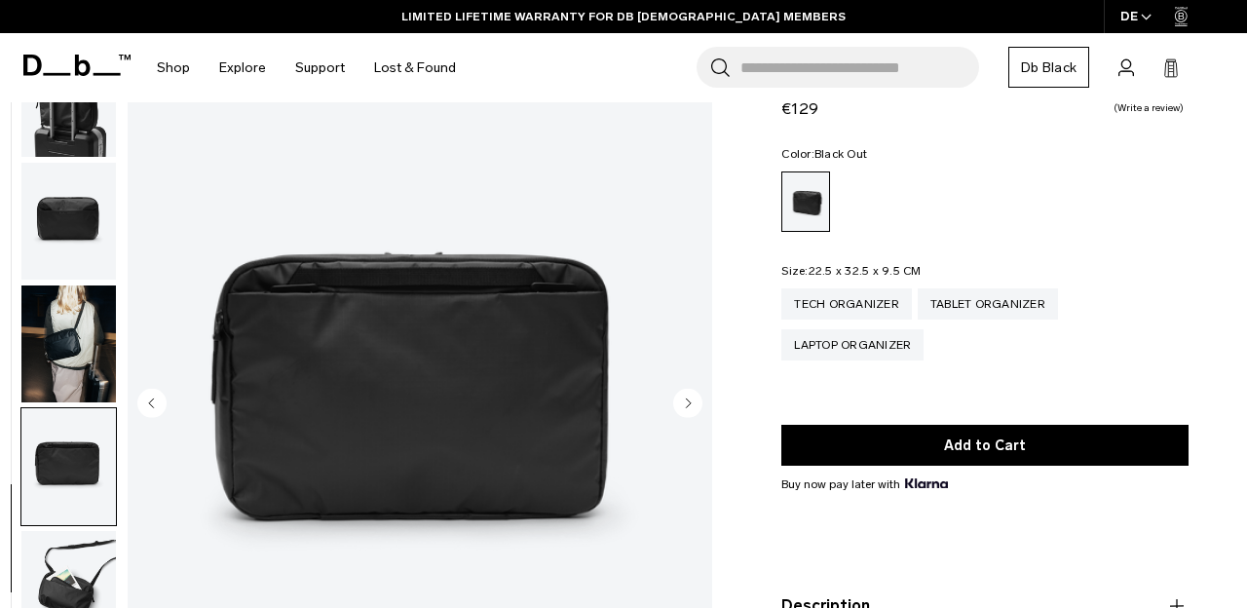
click at [691, 402] on circle "Next slide" at bounding box center [687, 403] width 29 height 29
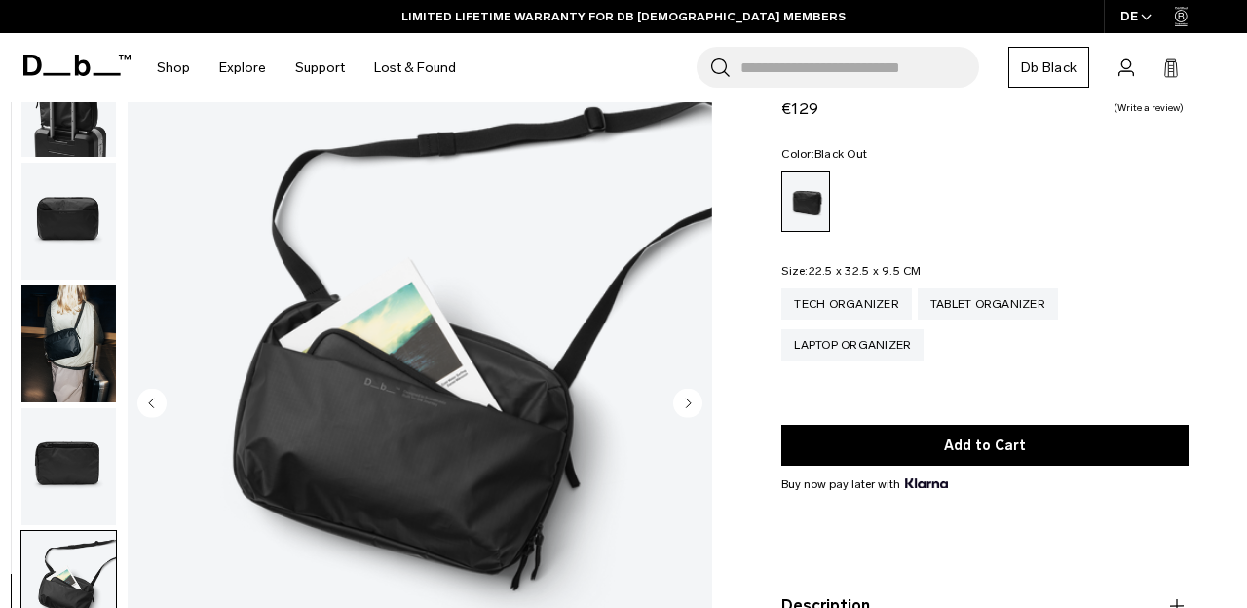
click at [691, 402] on circle "Next slide" at bounding box center [687, 403] width 29 height 29
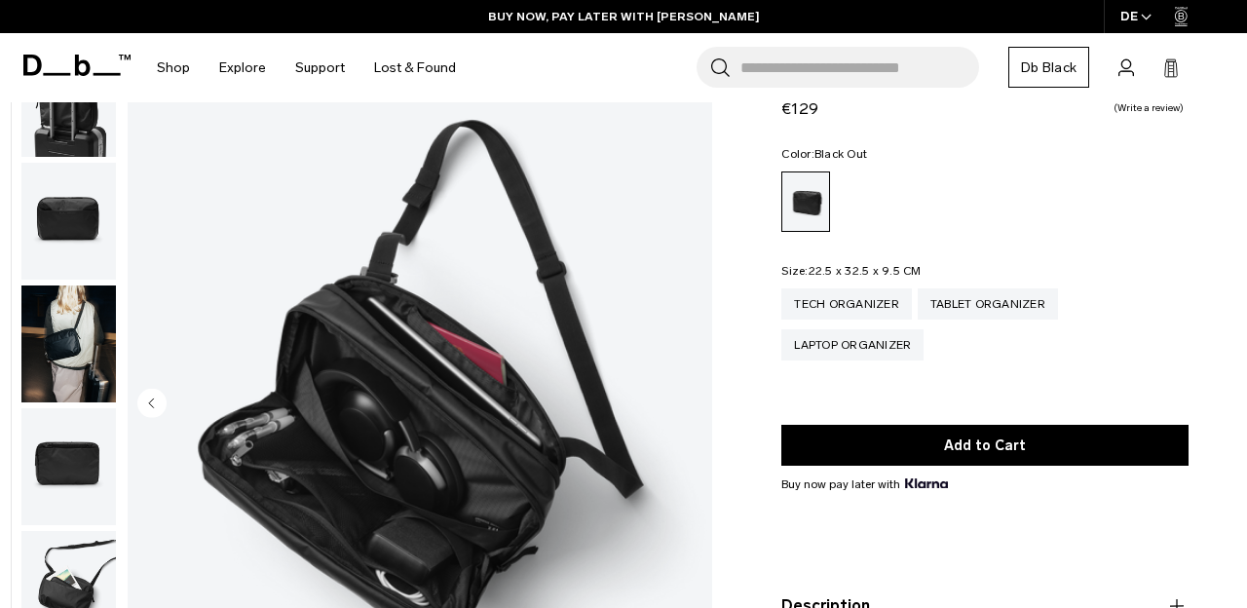
click at [691, 402] on img "8 / 8" at bounding box center [420, 405] width 585 height 730
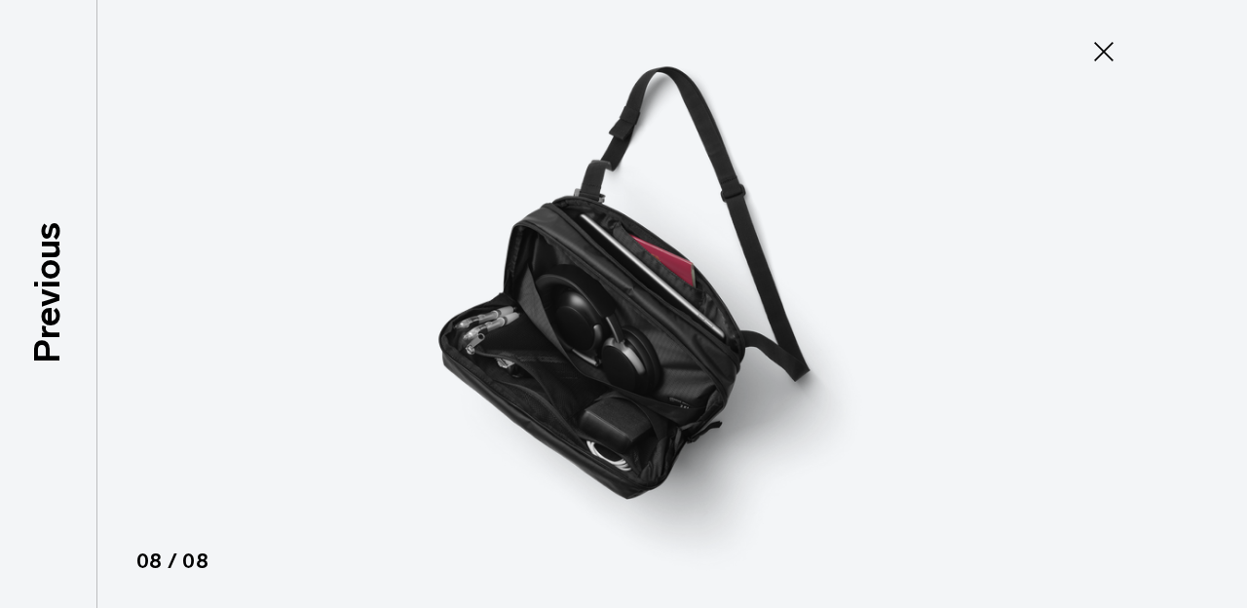
click at [1100, 51] on icon at bounding box center [1104, 51] width 31 height 31
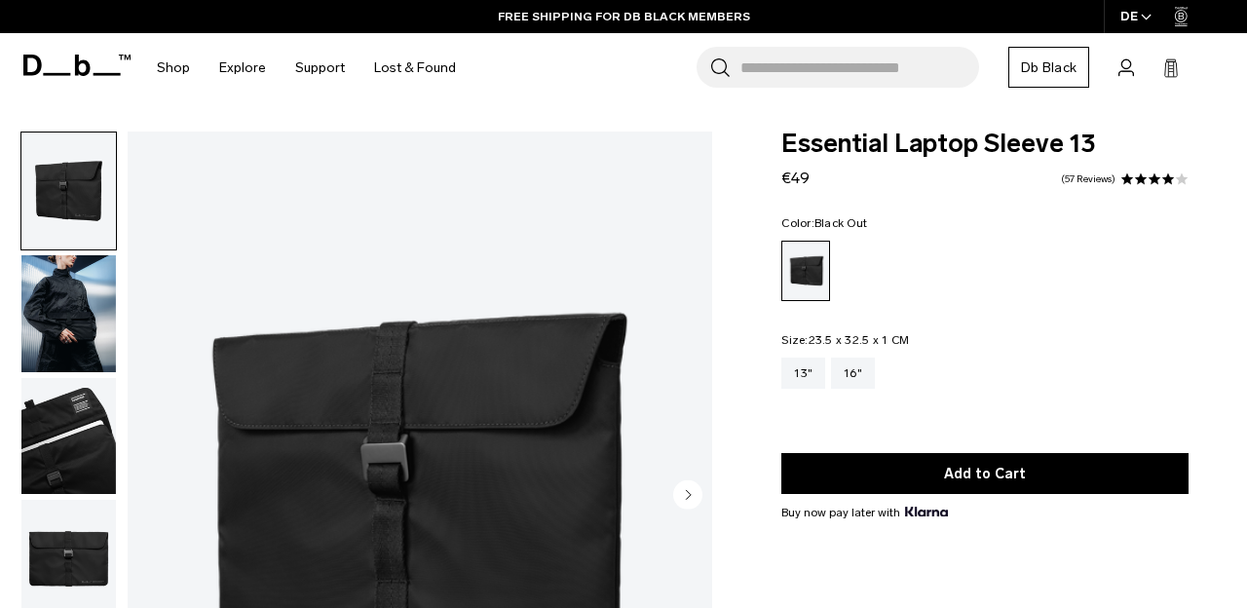
click at [66, 350] on img "button" at bounding box center [68, 313] width 95 height 117
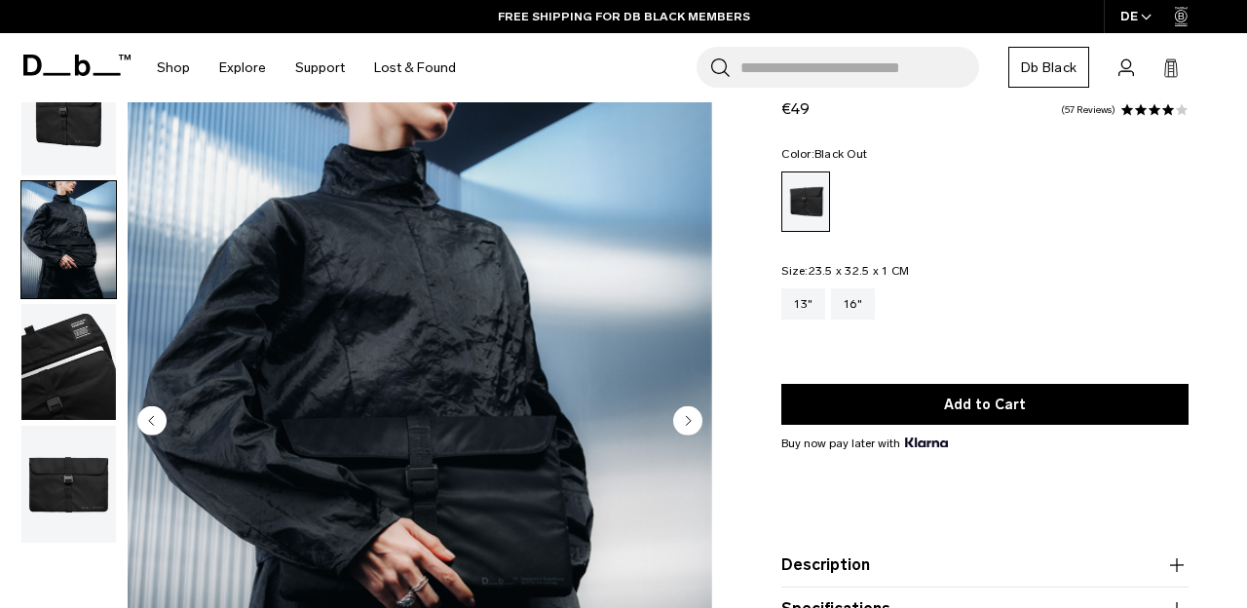
scroll to position [76, 0]
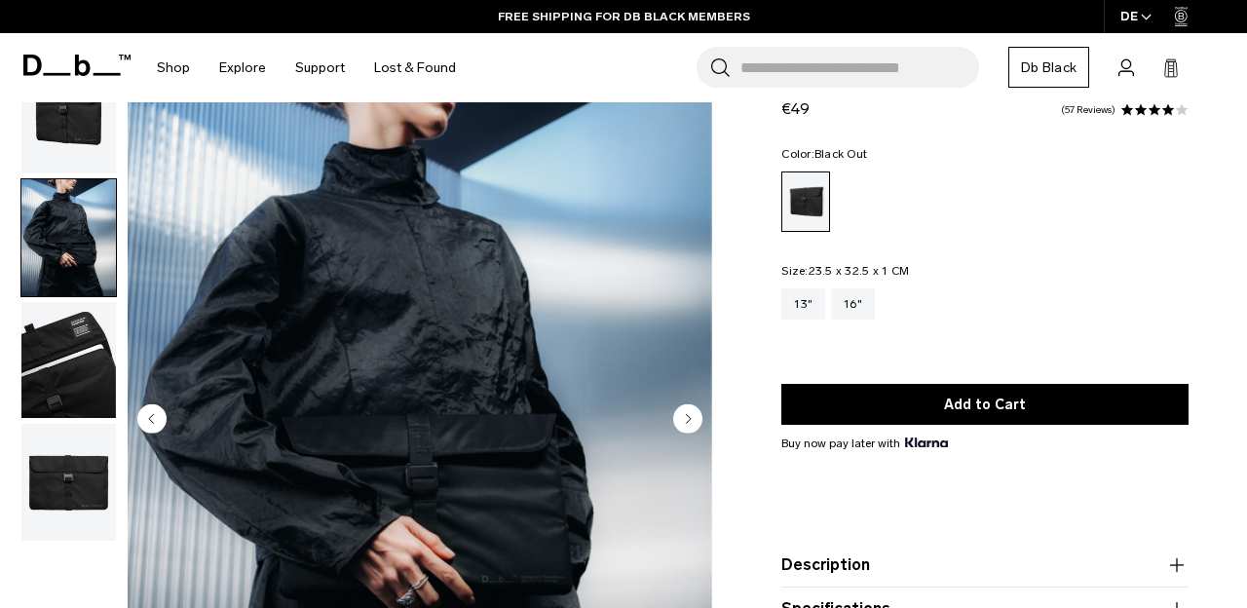
click at [83, 479] on img "button" at bounding box center [68, 482] width 95 height 117
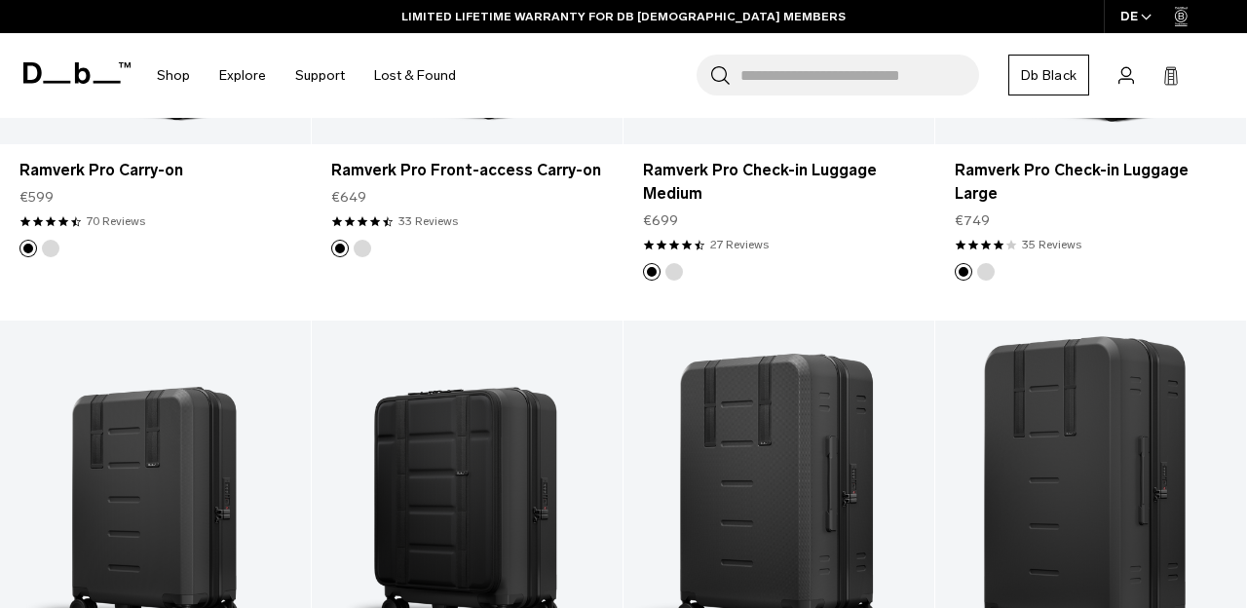
scroll to position [4093, 0]
